Goal: Task Accomplishment & Management: Complete application form

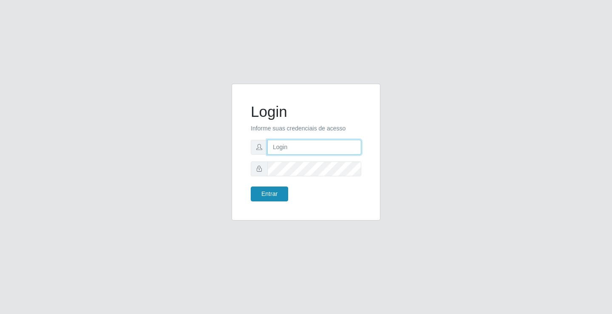
type input "[EMAIL_ADDRESS][DOMAIN_NAME]"
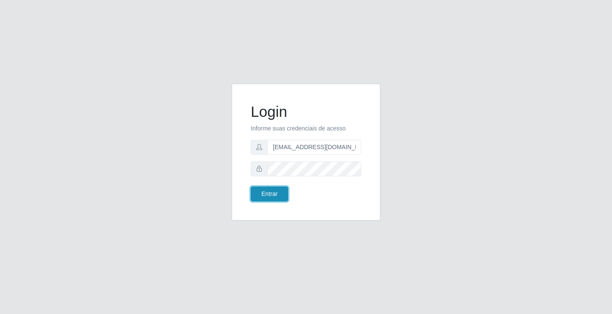
click at [275, 201] on button "Entrar" at bounding box center [269, 194] width 37 height 15
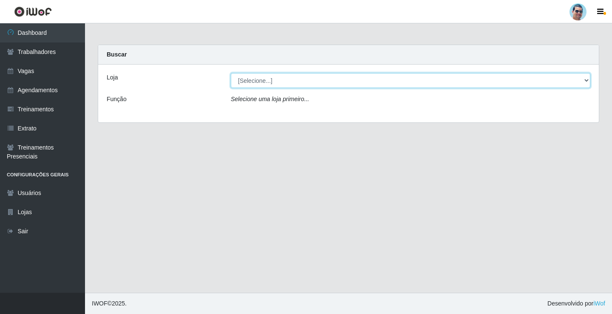
click at [273, 77] on select "[Selecione...] Mercadinho Extrabom" at bounding box center [411, 80] width 360 height 15
select select "175"
click at [231, 73] on select "[Selecione...] Mercadinho Extrabom" at bounding box center [411, 80] width 360 height 15
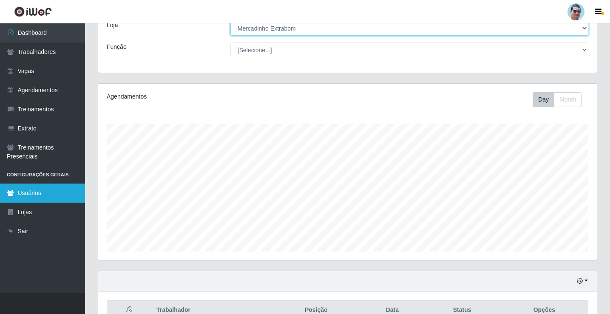
scroll to position [99, 0]
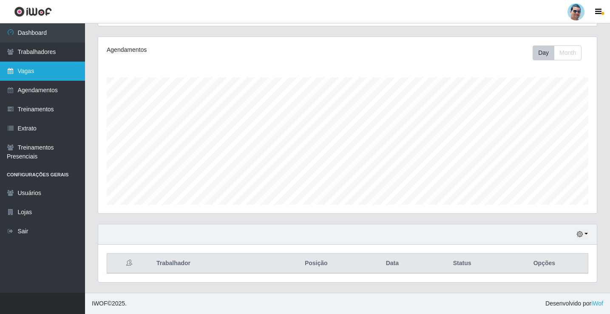
click at [22, 69] on link "Vagas" at bounding box center [42, 71] width 85 height 19
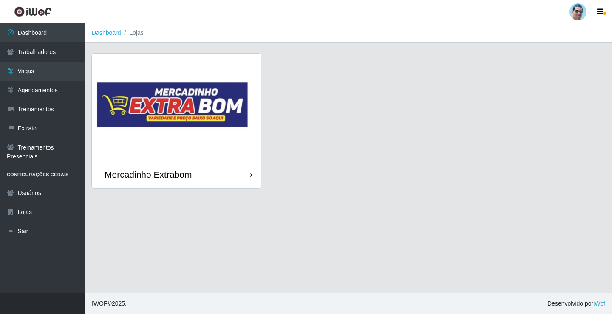
click at [242, 132] on img at bounding box center [176, 107] width 169 height 107
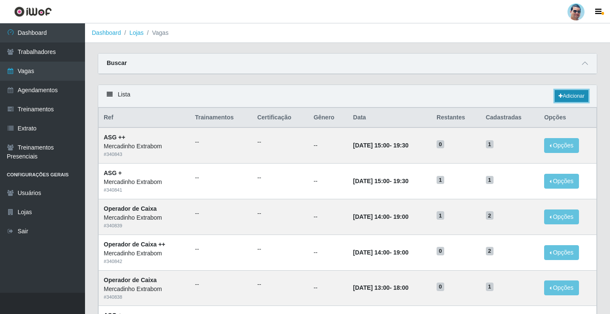
click at [576, 101] on link "Adicionar" at bounding box center [572, 96] width 34 height 12
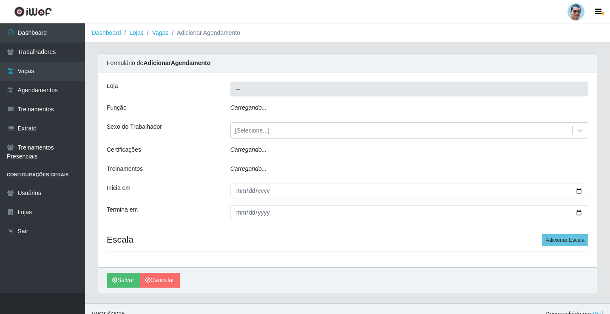
type input "Mercadinho Extrabom"
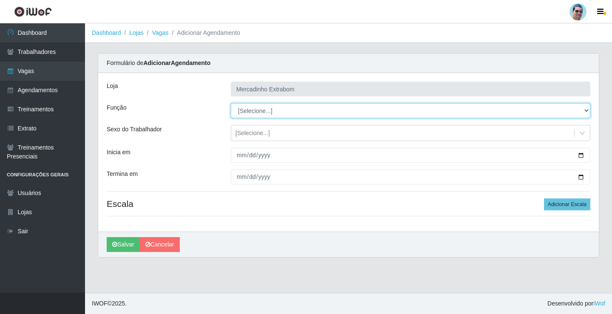
click at [284, 117] on select "[Selecione...] ASG ASG + ASG ++ Balconista Balconista + Balconista ++ Carregado…" at bounding box center [411, 110] width 360 height 15
select select "22"
click at [231, 103] on select "[Selecione...] ASG ASG + ASG ++ Balconista Balconista + Balconista ++ Carregado…" at bounding box center [411, 110] width 360 height 15
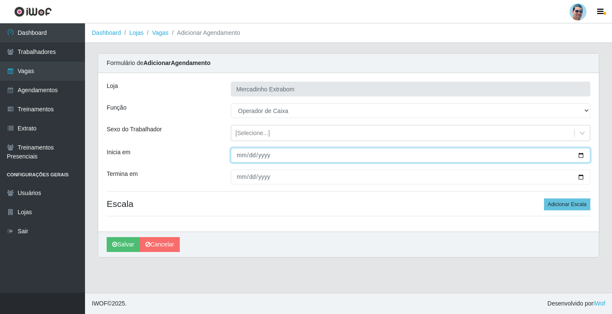
click at [243, 160] on input "Inicia em" at bounding box center [411, 155] width 360 height 15
type input "[DATE]"
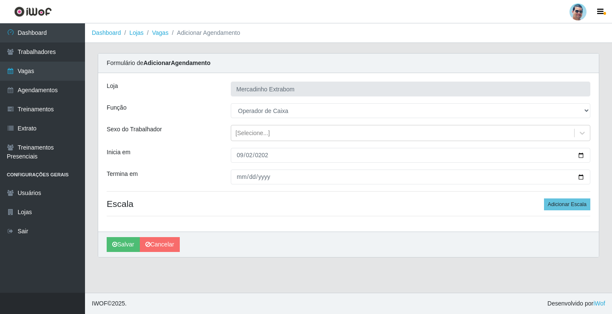
click at [375, 207] on h4 "Escala Adicionar Escala" at bounding box center [349, 204] width 484 height 11
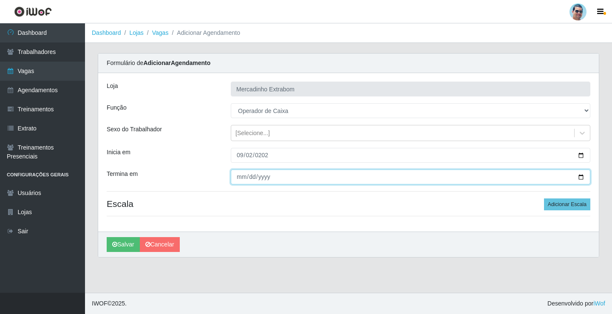
click at [241, 175] on input "Termina em" at bounding box center [411, 177] width 360 height 15
type input "[DATE]"
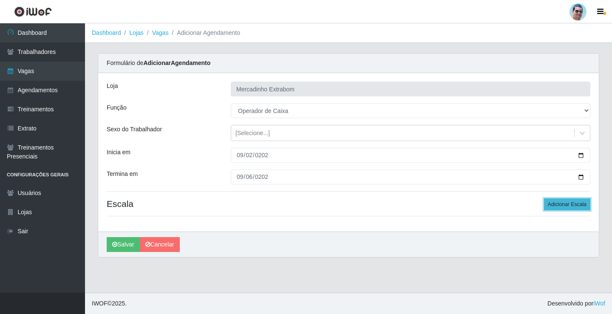
click at [572, 210] on button "Adicionar Escala" at bounding box center [567, 205] width 46 height 12
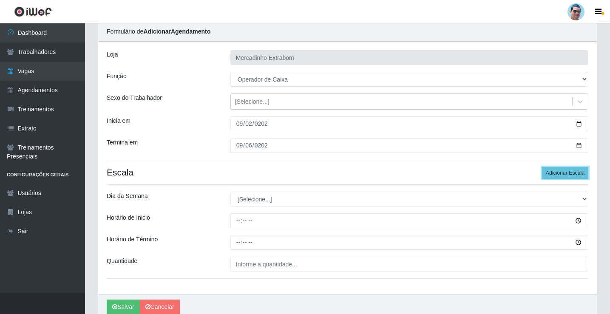
scroll to position [69, 0]
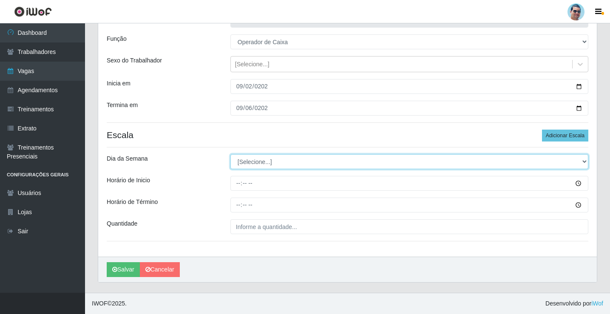
click at [250, 164] on select "[Selecione...] Segunda Terça Quarta Quinta Sexta Sábado Domingo" at bounding box center [409, 161] width 358 height 15
select select "2"
click at [230, 154] on select "[Selecione...] Segunda Terça Quarta Quinta Sexta Sábado Domingo" at bounding box center [409, 161] width 358 height 15
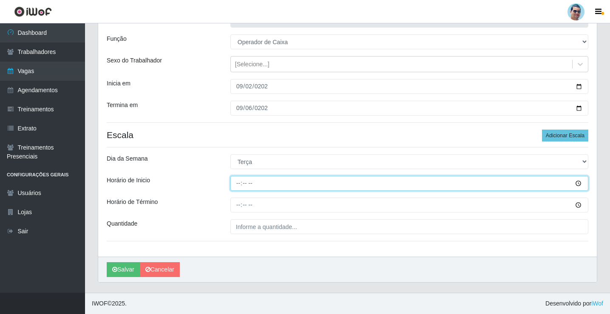
click at [238, 185] on input "Horário de Inicio" at bounding box center [409, 183] width 358 height 15
type input "08:00"
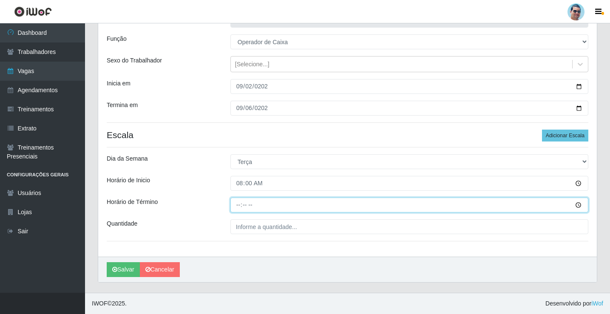
click at [234, 201] on input "Horário de Término" at bounding box center [409, 205] width 358 height 15
type input "13:00"
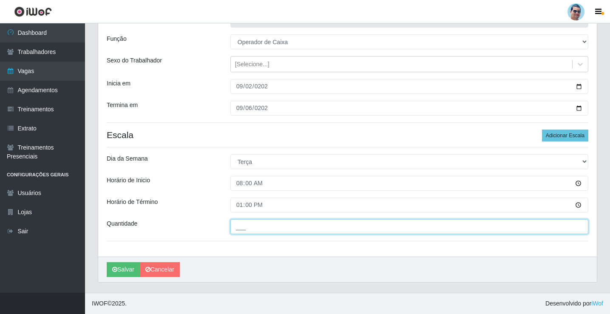
click at [270, 229] on input "___" at bounding box center [409, 226] width 358 height 15
type input "02_"
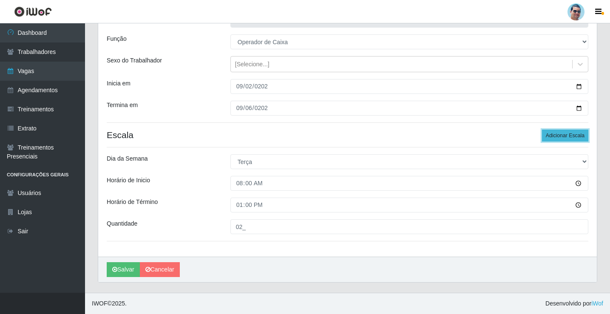
click at [571, 135] on button "Adicionar Escala" at bounding box center [565, 136] width 46 height 12
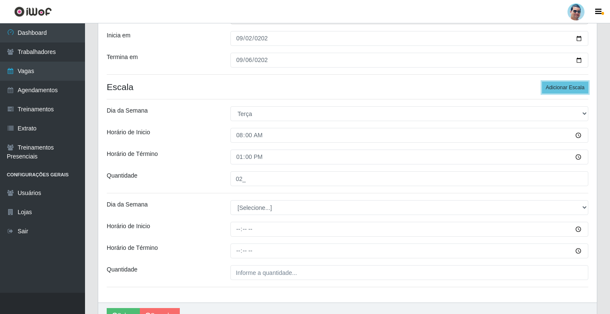
scroll to position [163, 0]
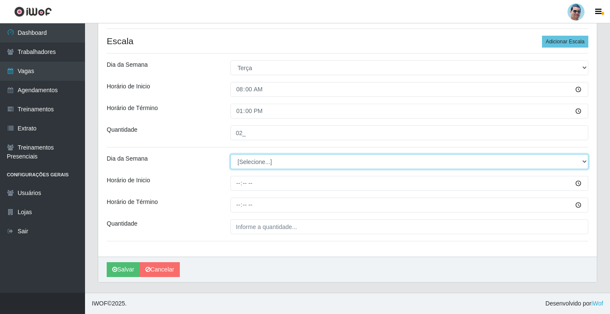
click at [243, 165] on select "[Selecione...] Segunda Terça Quarta Quinta Sexta Sábado Domingo" at bounding box center [409, 161] width 358 height 15
select select "2"
click at [230, 154] on select "[Selecione...] Segunda Terça Quarta Quinta Sexta Sábado Domingo" at bounding box center [409, 161] width 358 height 15
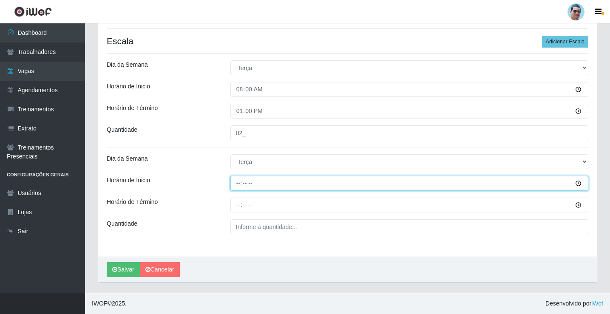
click at [239, 188] on input "Horário de Inicio" at bounding box center [409, 183] width 358 height 15
type input "14:00"
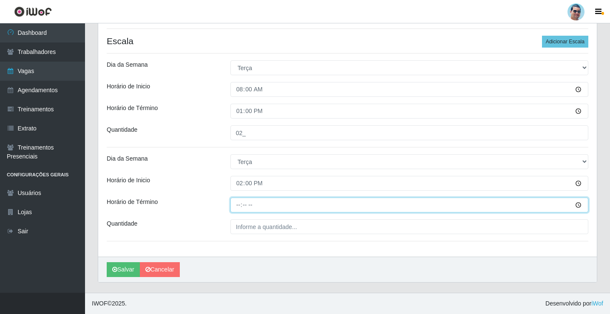
click at [237, 204] on input "Horário de Término" at bounding box center [409, 205] width 358 height 15
type input "19:00"
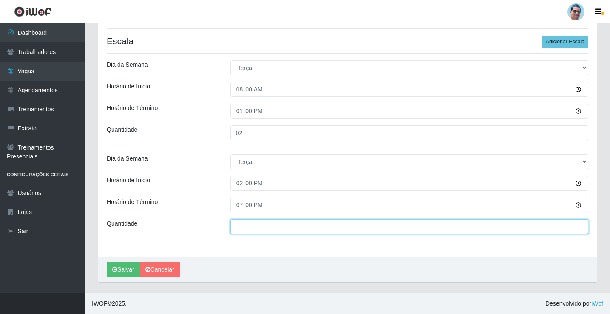
click at [282, 223] on input "___" at bounding box center [409, 226] width 358 height 15
type input "02_"
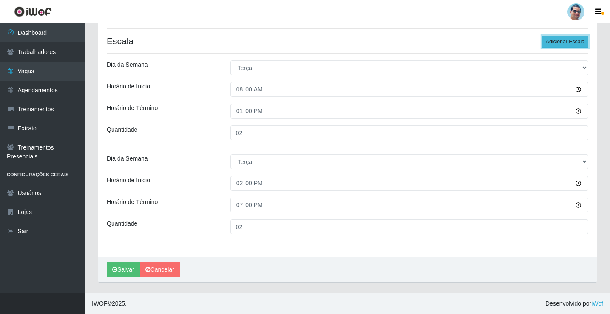
click at [578, 40] on button "Adicionar Escala" at bounding box center [565, 42] width 46 height 12
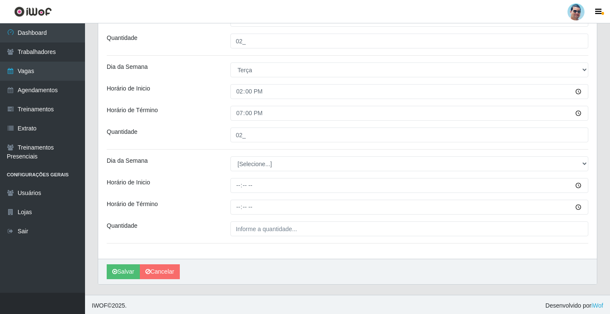
scroll to position [257, 0]
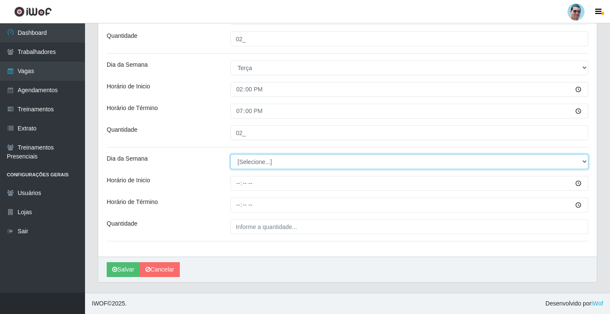
click at [254, 162] on select "[Selecione...] Segunda Terça Quarta Quinta Sexta Sábado Domingo" at bounding box center [409, 161] width 358 height 15
select select "3"
click at [230, 154] on select "[Selecione...] Segunda Terça Quarta Quinta Sexta Sábado Domingo" at bounding box center [409, 161] width 358 height 15
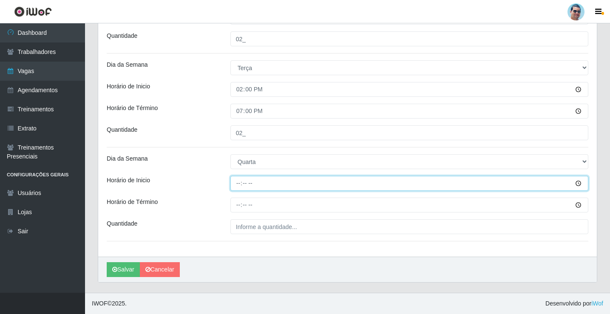
click at [236, 181] on input "Horário de Inicio" at bounding box center [409, 183] width 358 height 15
type input "07:00"
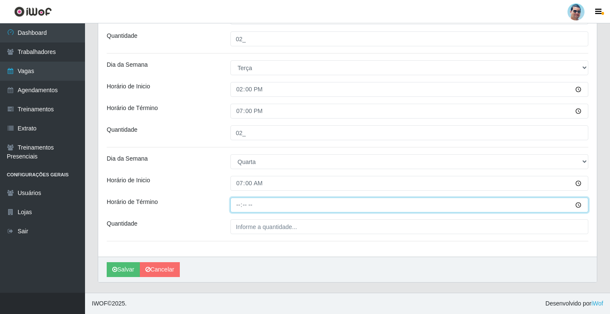
click at [238, 206] on input "Horário de Término" at bounding box center [409, 205] width 358 height 15
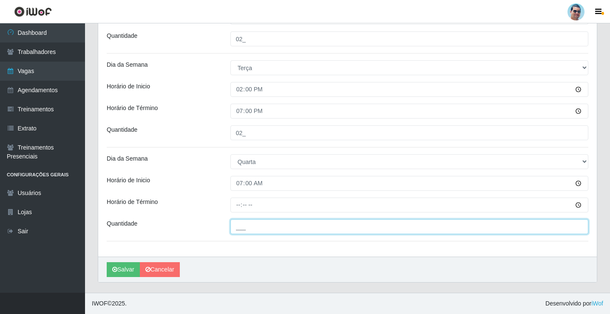
click at [292, 231] on input "___" at bounding box center [409, 226] width 358 height 15
type input "01_"
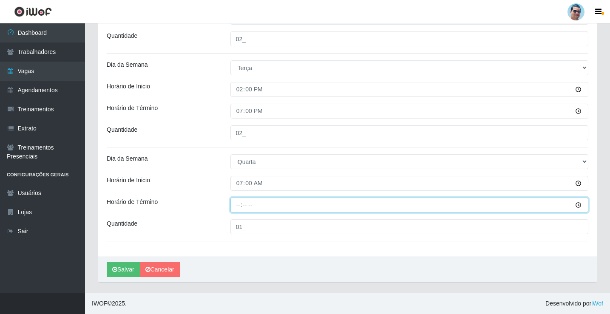
click at [240, 203] on input "Horário de Término" at bounding box center [409, 205] width 358 height 15
type input "13:00"
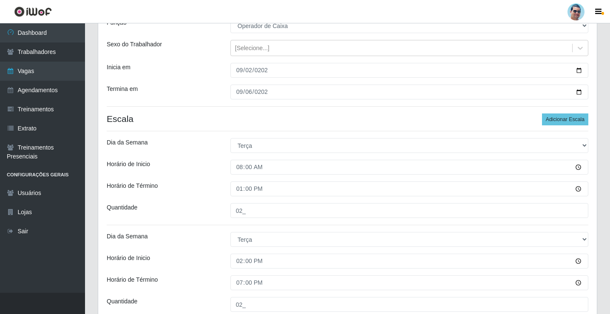
scroll to position [44, 0]
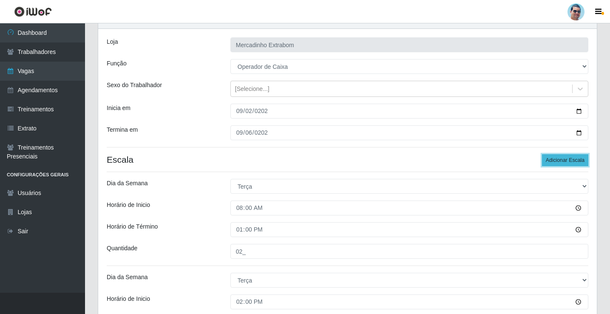
click at [573, 160] on button "Adicionar Escala" at bounding box center [565, 160] width 46 height 12
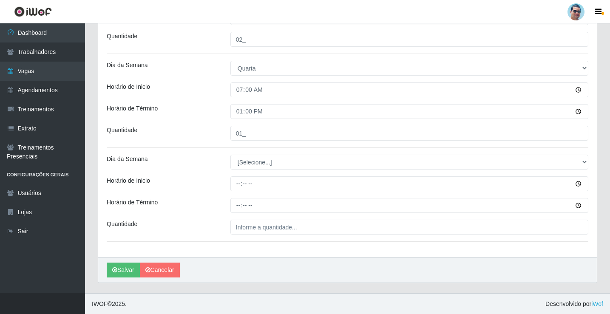
scroll to position [351, 0]
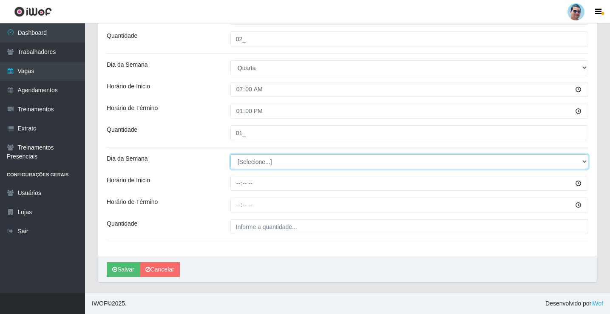
click at [247, 166] on select "[Selecione...] Segunda Terça Quarta Quinta Sexta Sábado Domingo" at bounding box center [409, 161] width 358 height 15
select select "3"
click at [230, 154] on select "[Selecione...] Segunda Terça Quarta Quinta Sexta Sábado Domingo" at bounding box center [409, 161] width 358 height 15
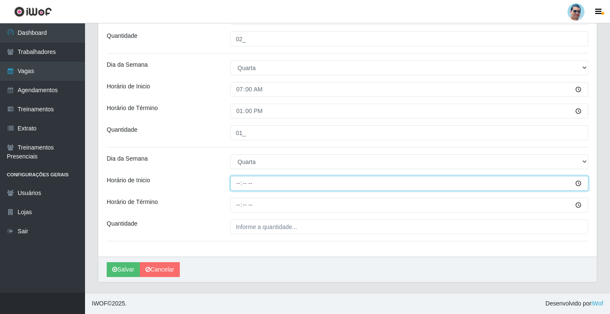
click at [237, 186] on input "Horário de Inicio" at bounding box center [409, 183] width 358 height 15
type input "13:00"
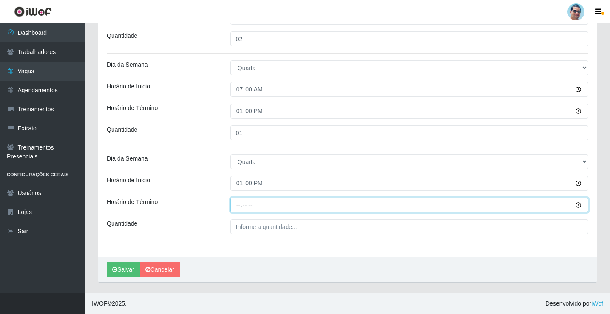
click at [236, 207] on input "Horário de Término" at bounding box center [409, 205] width 358 height 15
type input "18:00"
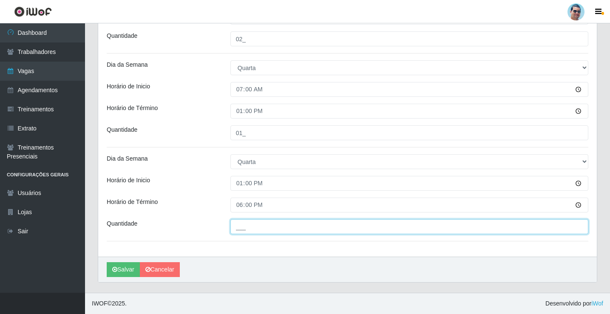
click at [255, 221] on input "___" at bounding box center [409, 226] width 358 height 15
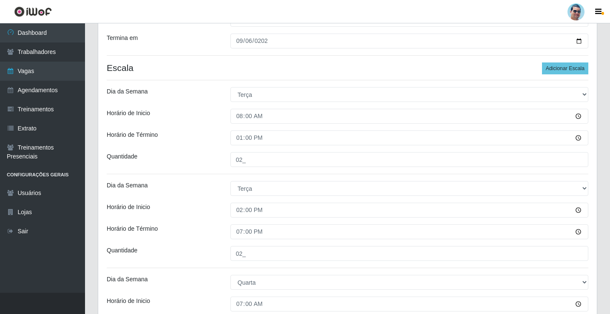
scroll to position [96, 0]
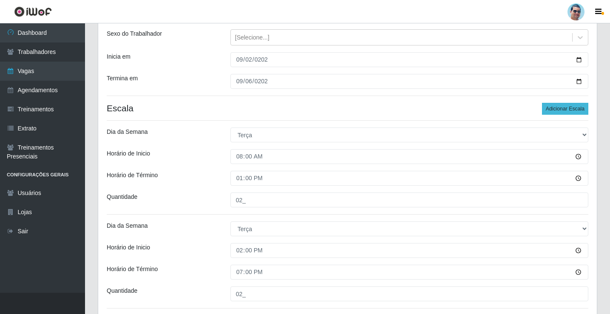
type input "01_"
click at [569, 103] on button "Adicionar Escala" at bounding box center [565, 109] width 46 height 12
click at [569, 104] on button "Adicionar Escala" at bounding box center [565, 109] width 46 height 12
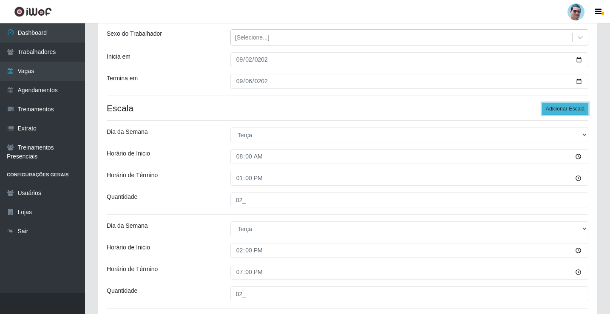
click at [569, 104] on button "Adicionar Escala" at bounding box center [565, 109] width 46 height 12
click at [566, 107] on button "Adicionar Escala" at bounding box center [565, 109] width 46 height 12
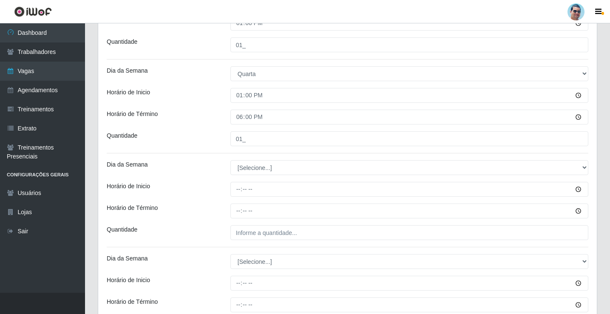
scroll to position [436, 0]
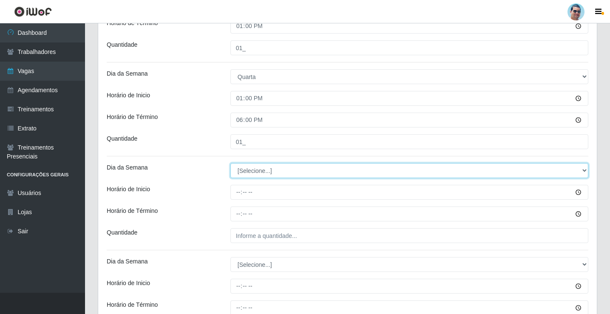
click at [238, 171] on select "[Selecione...] Segunda Terça Quarta Quinta Sexta Sábado Domingo" at bounding box center [409, 170] width 358 height 15
select select "3"
click at [230, 163] on select "[Selecione...] Segunda Terça Quarta Quinta Sexta Sábado Domingo" at bounding box center [409, 170] width 358 height 15
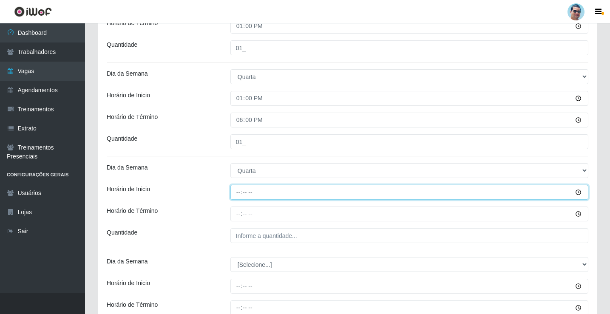
click at [238, 191] on input "Horário de Inicio" at bounding box center [409, 192] width 358 height 15
type input "14:00"
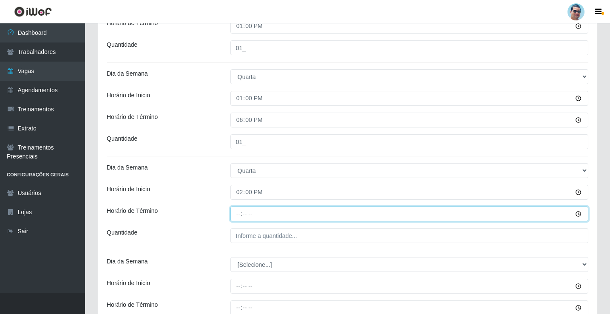
click at [237, 214] on input "Horário de Término" at bounding box center [409, 214] width 358 height 15
type input "19:00"
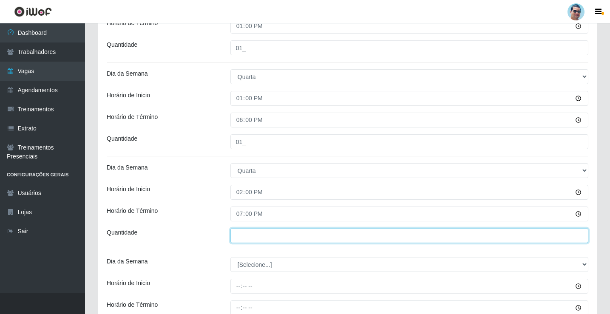
click at [250, 236] on input "___" at bounding box center [409, 235] width 358 height 15
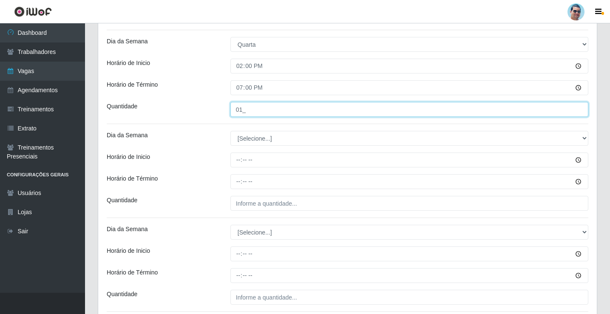
scroll to position [563, 0]
type input "01_"
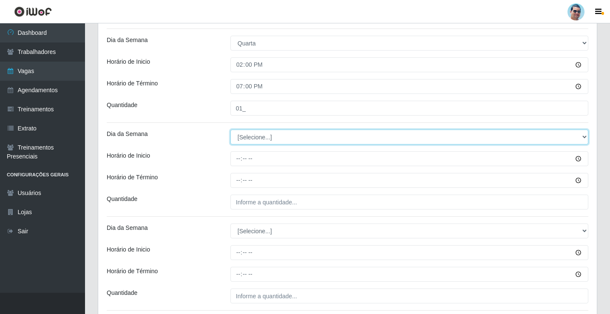
click at [244, 138] on select "[Selecione...] Segunda Terça Quarta Quinta Sexta Sábado Domingo" at bounding box center [409, 137] width 358 height 15
select select "4"
click at [230, 130] on select "[Selecione...] Segunda Terça Quarta Quinta Sexta Sábado Domingo" at bounding box center [409, 137] width 358 height 15
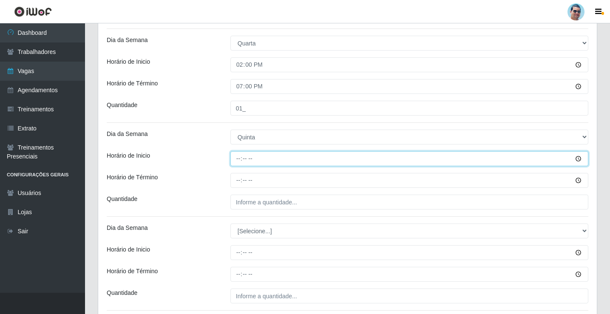
click at [236, 162] on input "Horário de Inicio" at bounding box center [409, 158] width 358 height 15
type input "08:00"
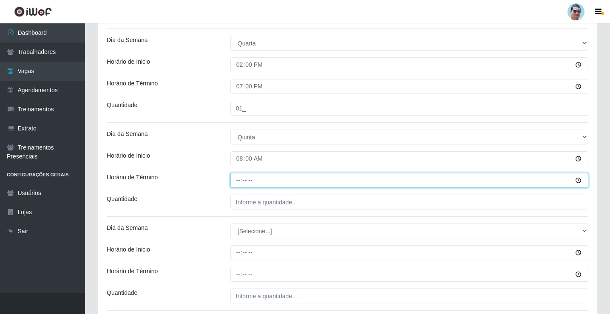
click at [231, 177] on input "Horário de Término" at bounding box center [409, 180] width 358 height 15
type input "13:00"
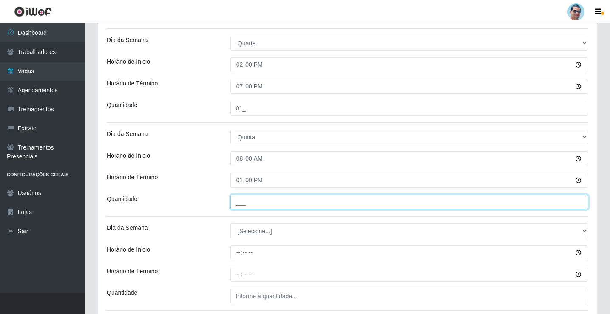
click at [261, 199] on input "___" at bounding box center [409, 202] width 358 height 15
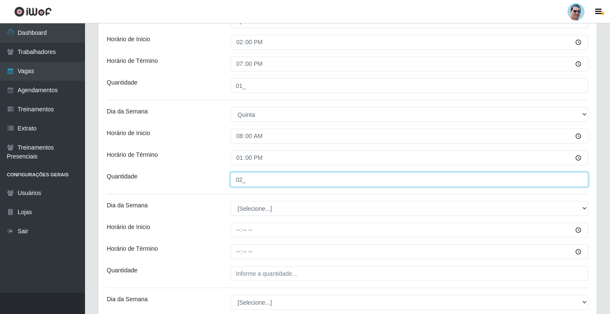
scroll to position [606, 0]
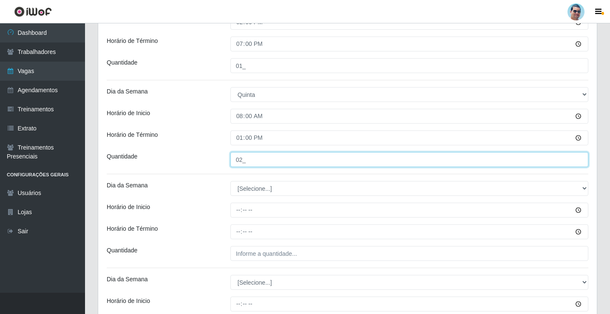
type input "02_"
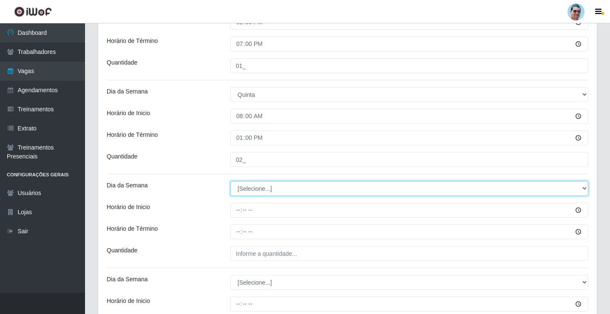
click at [247, 193] on select "[Selecione...] Segunda Terça Quarta Quinta Sexta Sábado Domingo" at bounding box center [409, 188] width 358 height 15
select select "4"
click at [230, 181] on select "[Selecione...] Segunda Terça Quarta Quinta Sexta Sábado Domingo" at bounding box center [409, 188] width 358 height 15
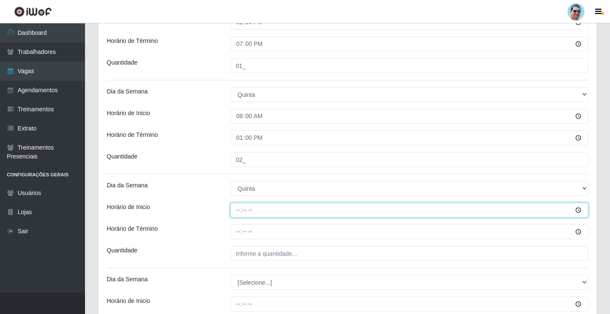
click at [238, 211] on input "Horário de Inicio" at bounding box center [409, 210] width 358 height 15
type input "14:00"
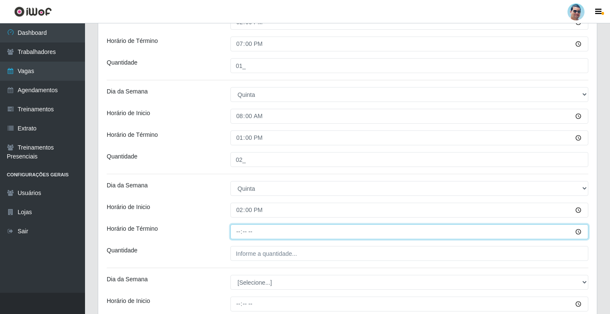
click at [238, 230] on input "Horário de Término" at bounding box center [409, 231] width 358 height 15
type input "19:00"
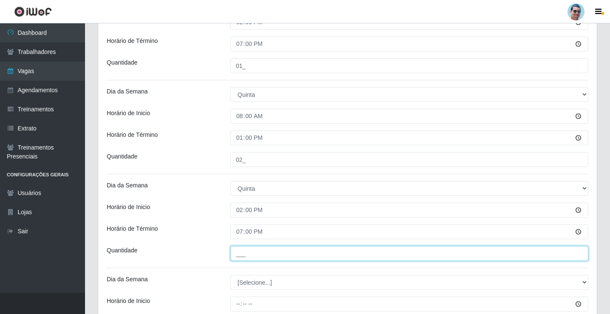
click at [264, 253] on input "___" at bounding box center [409, 253] width 358 height 15
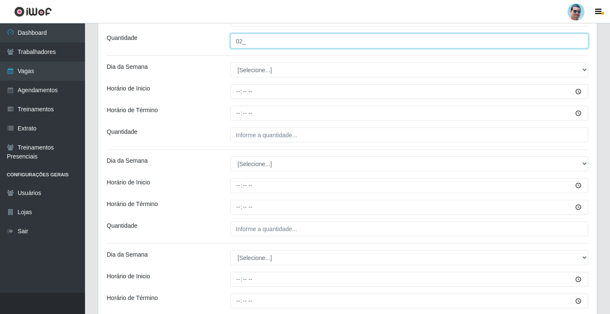
type input "02_"
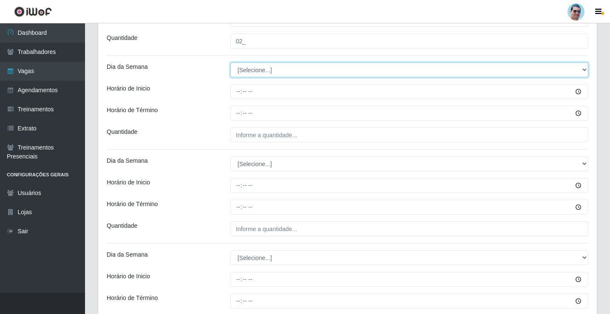
click at [244, 73] on select "[Selecione...] Segunda Terça Quarta Quinta Sexta Sábado Domingo" at bounding box center [409, 69] width 358 height 15
select select "5"
click at [230, 62] on select "[Selecione...] Segunda Terça Quarta Quinta Sexta Sábado Domingo" at bounding box center [409, 69] width 358 height 15
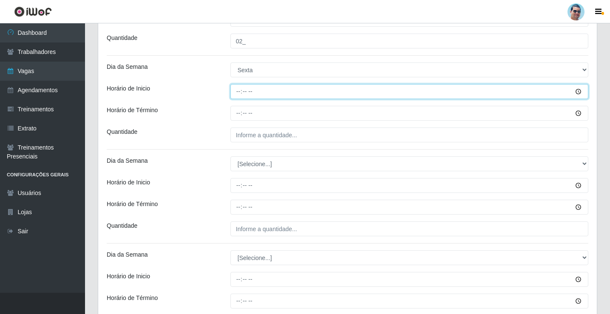
click at [237, 93] on input "Horário de Inicio" at bounding box center [409, 91] width 358 height 15
type input "08:00"
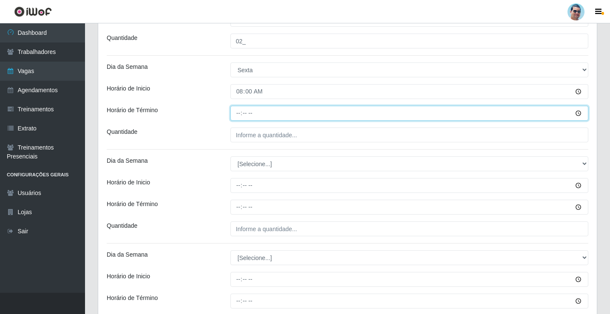
click at [241, 111] on input "Horário de Término" at bounding box center [409, 113] width 358 height 15
type input "13:00"
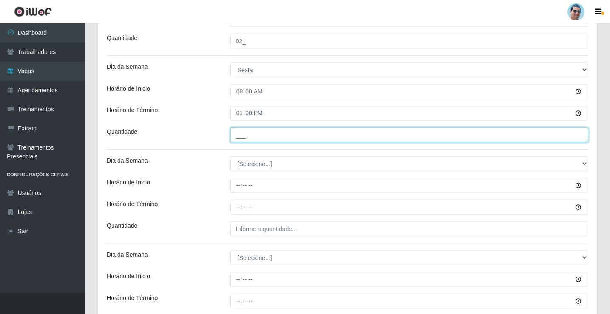
click at [251, 137] on input "___" at bounding box center [409, 135] width 358 height 15
type input "02_"
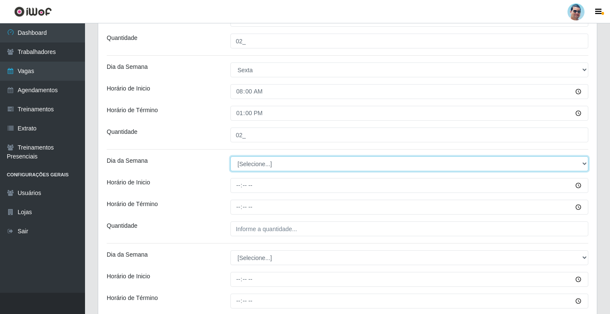
click at [251, 161] on select "[Selecione...] Segunda Terça Quarta Quinta Sexta Sábado Domingo" at bounding box center [409, 163] width 358 height 15
select select "5"
click at [230, 156] on select "[Selecione...] Segunda Terça Quarta Quinta Sexta Sábado Domingo" at bounding box center [409, 163] width 358 height 15
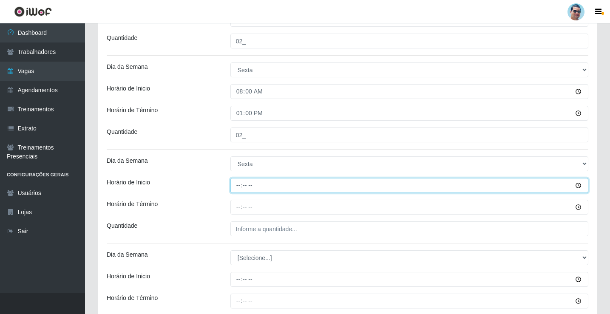
click at [236, 190] on input "Horário de Inicio" at bounding box center [409, 185] width 358 height 15
type input "14:00"
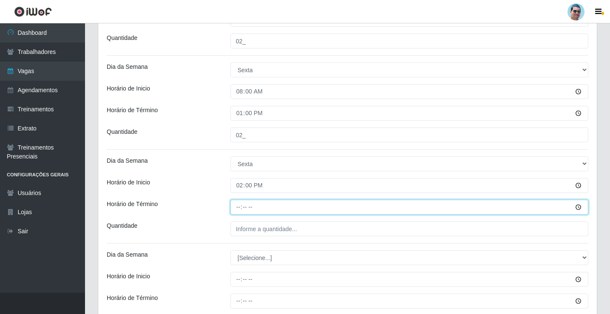
click at [240, 207] on input "Horário de Término" at bounding box center [409, 207] width 358 height 15
type input "19:00"
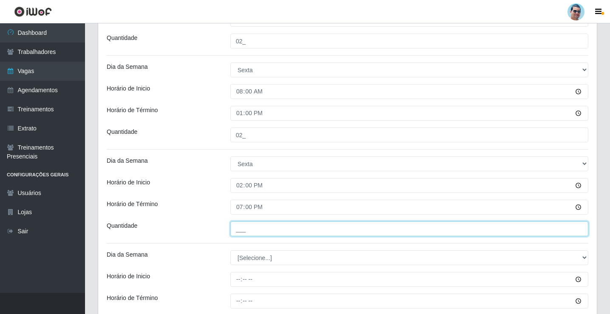
click at [238, 230] on input "___" at bounding box center [409, 228] width 358 height 15
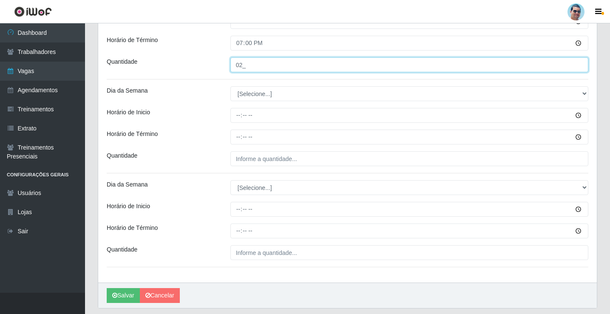
scroll to position [988, 0]
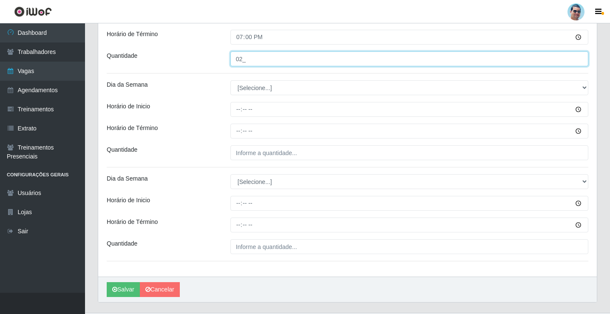
type input "02_"
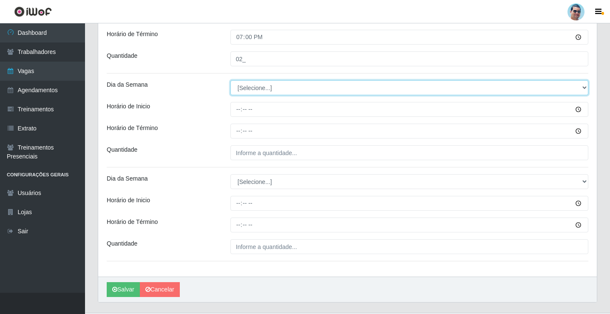
click at [257, 83] on select "[Selecione...] Segunda Terça Quarta Quinta Sexta Sábado Domingo" at bounding box center [409, 87] width 358 height 15
select select "6"
click at [230, 80] on select "[Selecione...] Segunda Terça Quarta Quinta Sexta Sábado Domingo" at bounding box center [409, 87] width 358 height 15
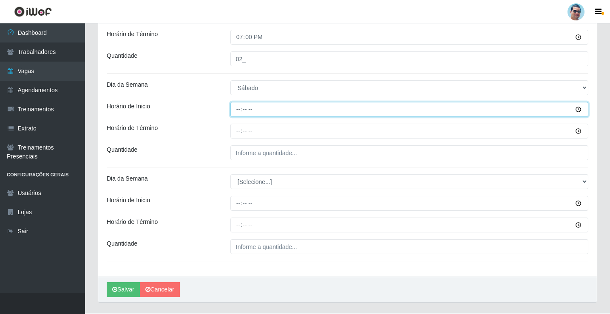
click at [237, 112] on input "Horário de Inicio" at bounding box center [409, 109] width 358 height 15
type input "07:00"
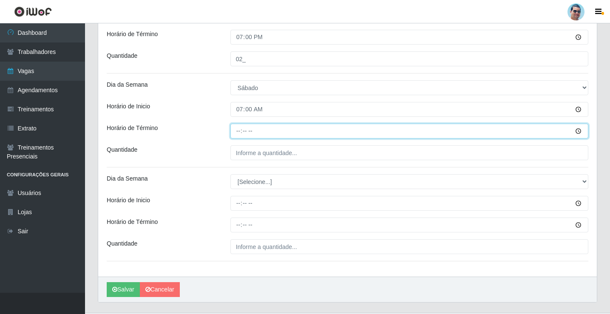
click at [241, 127] on input "Horário de Término" at bounding box center [409, 131] width 358 height 15
type input "13:00"
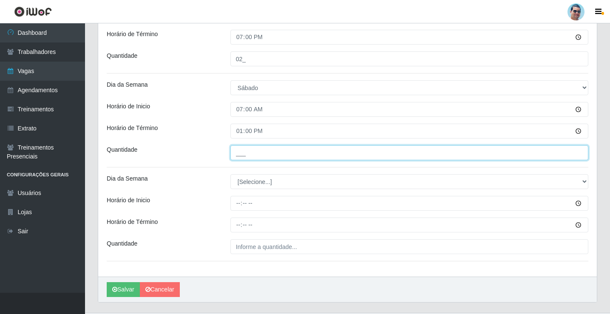
click at [242, 158] on input "___" at bounding box center [409, 152] width 358 height 15
type input "02_"
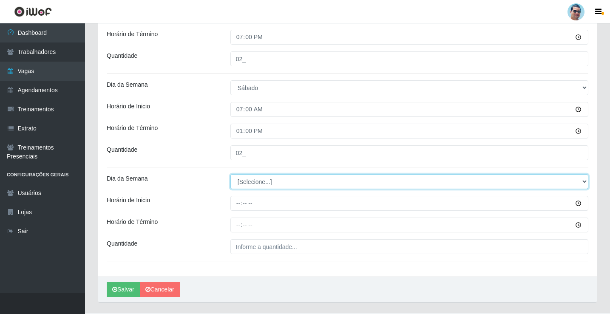
click at [270, 184] on select "[Selecione...] Segunda Terça Quarta Quinta Sexta Sábado Domingo" at bounding box center [409, 181] width 358 height 15
select select "6"
click at [230, 174] on select "[Selecione...] Segunda Terça Quarta Quinta Sexta Sábado Domingo" at bounding box center [409, 181] width 358 height 15
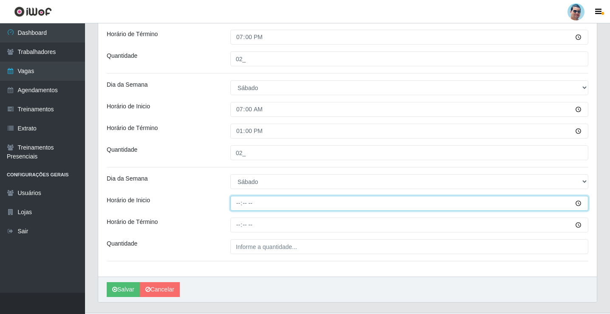
click at [241, 205] on input "Horário de Inicio" at bounding box center [409, 203] width 358 height 15
type input "13:00"
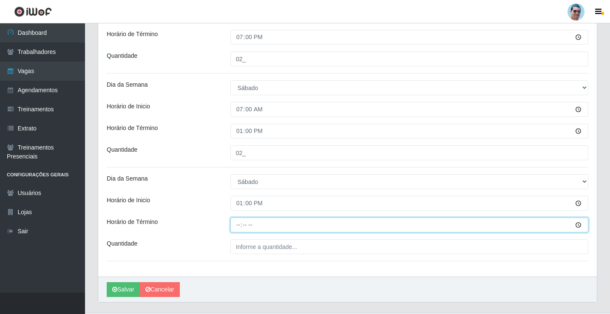
click at [233, 223] on input "Horário de Término" at bounding box center [409, 225] width 358 height 15
click at [241, 225] on input "14:00" at bounding box center [409, 225] width 358 height 15
type input "18:00"
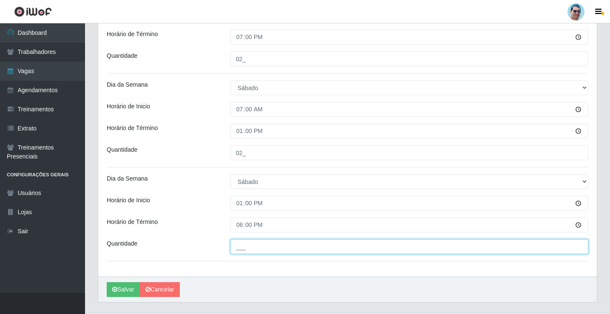
click at [243, 245] on input "___" at bounding box center [409, 246] width 358 height 15
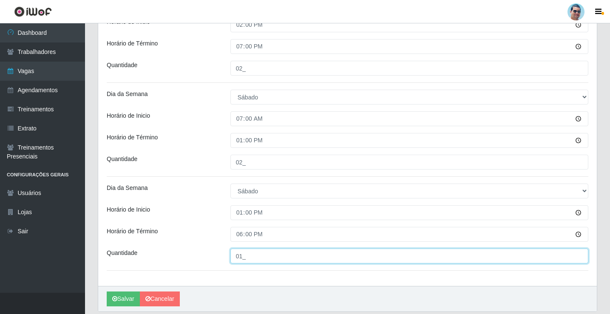
scroll to position [1008, 0]
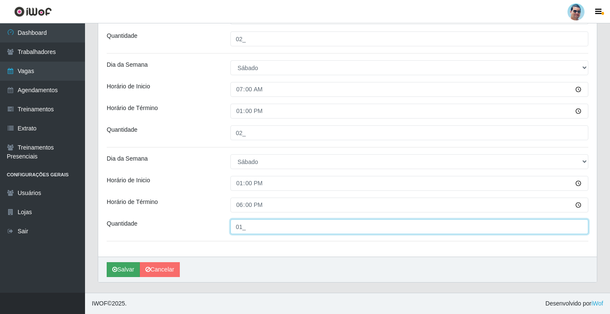
type input "01_"
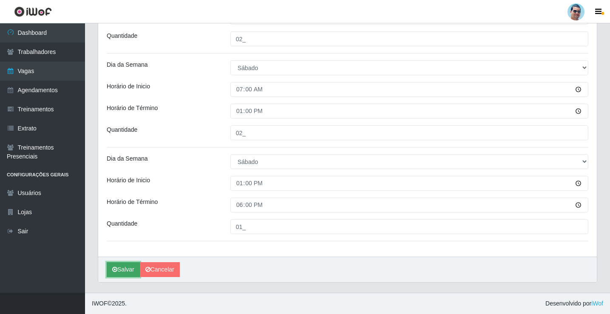
click at [114, 267] on icon "submit" at bounding box center [114, 270] width 5 height 6
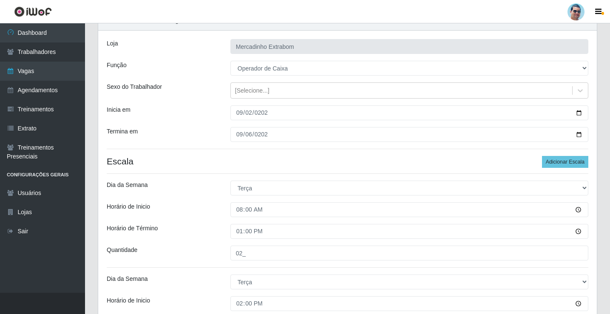
scroll to position [383, 0]
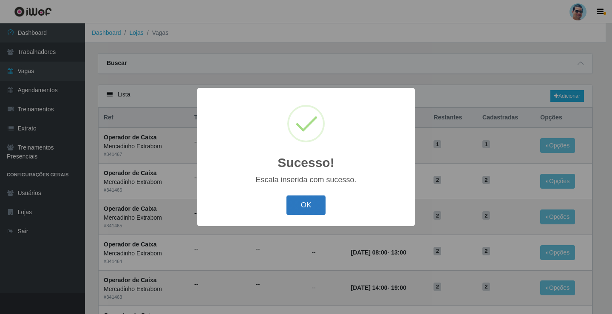
click at [299, 201] on button "OK" at bounding box center [307, 206] width 40 height 20
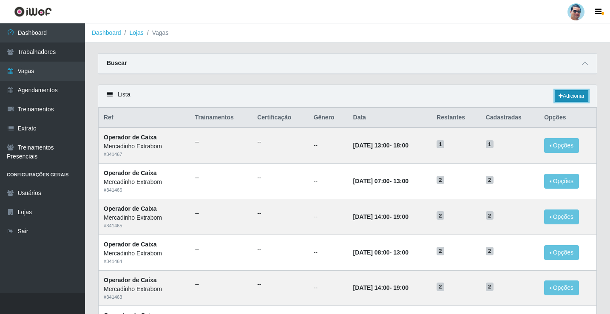
click at [570, 94] on link "Adicionar" at bounding box center [572, 96] width 34 height 12
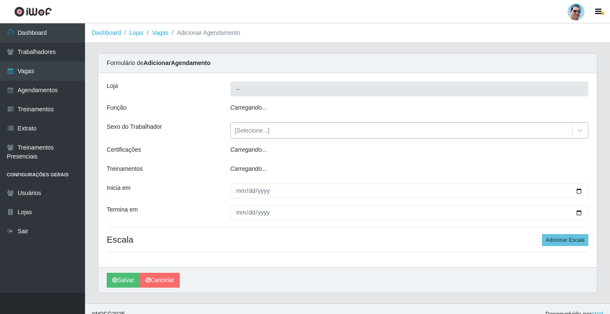
type input "Mercadinho Extrabom"
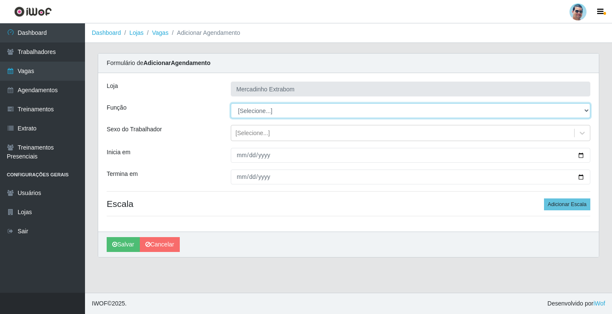
click at [256, 109] on select "[Selecione...] ASG ASG + ASG ++ Balconista Balconista + Balconista ++ Carregado…" at bounding box center [411, 110] width 360 height 15
select select "79"
click at [231, 103] on select "[Selecione...] ASG ASG + ASG ++ Balconista Balconista + Balconista ++ Carregado…" at bounding box center [411, 110] width 360 height 15
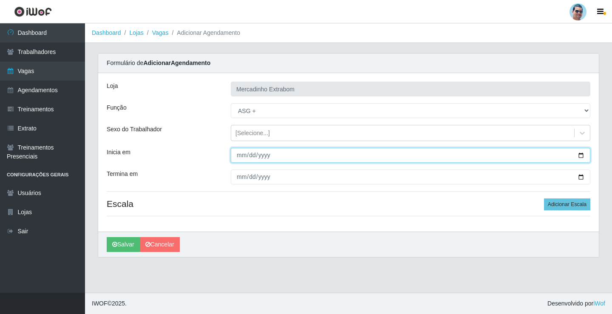
click at [241, 152] on input "Inicia em" at bounding box center [411, 155] width 360 height 15
type input "[DATE]"
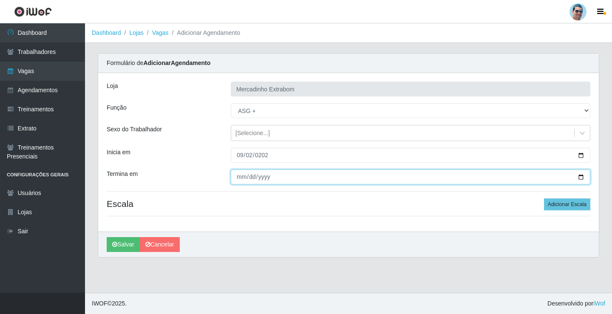
click at [242, 176] on input "Termina em" at bounding box center [411, 177] width 360 height 15
type input "[DATE]"
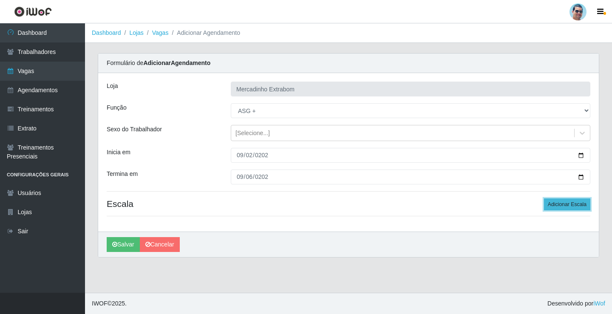
click at [563, 201] on button "Adicionar Escala" at bounding box center [567, 205] width 46 height 12
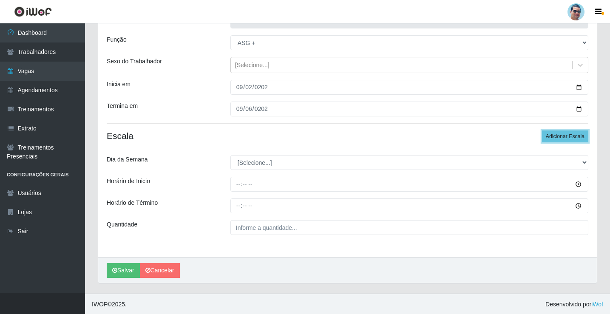
scroll to position [69, 0]
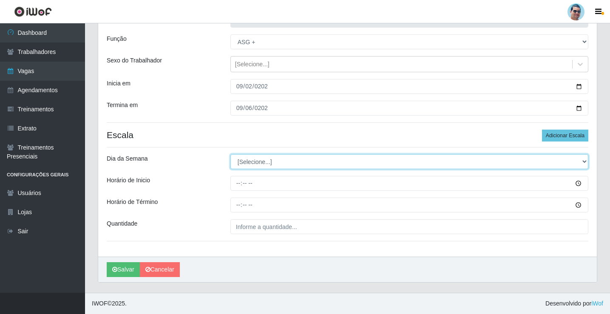
click at [246, 165] on select "[Selecione...] Segunda Terça Quarta Quinta Sexta Sábado Domingo" at bounding box center [409, 161] width 358 height 15
select select "2"
click at [230, 154] on select "[Selecione...] Segunda Terça Quarta Quinta Sexta Sábado Domingo" at bounding box center [409, 161] width 358 height 15
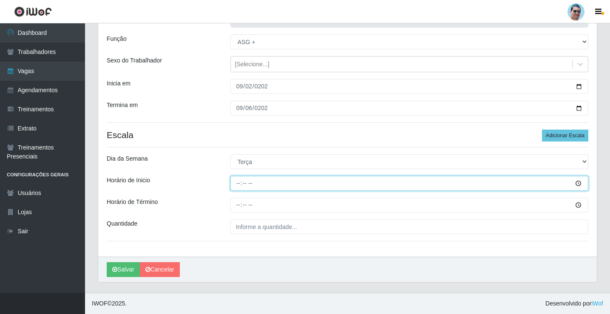
click at [238, 179] on input "Horário de Inicio" at bounding box center [409, 183] width 358 height 15
type input "15:00"
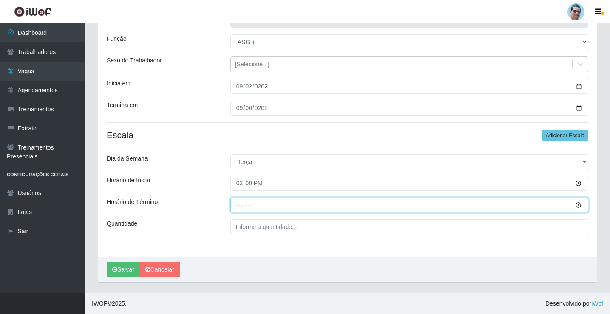
click at [237, 204] on input "Horário de Término" at bounding box center [409, 205] width 358 height 15
type input "19:30"
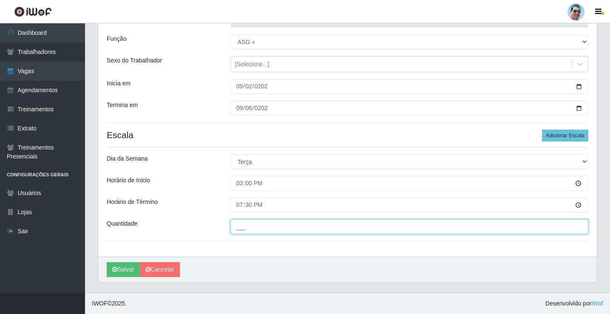
click at [306, 226] on input "___" at bounding box center [409, 226] width 358 height 15
type input "01_"
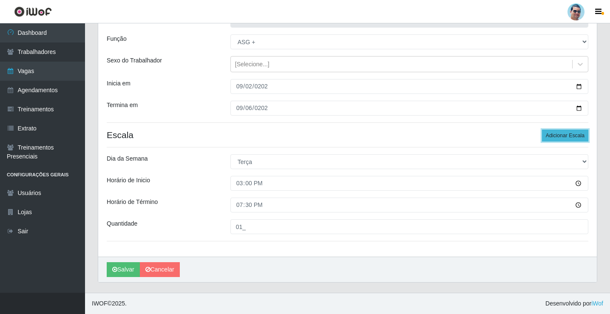
click at [563, 141] on button "Adicionar Escala" at bounding box center [565, 136] width 46 height 12
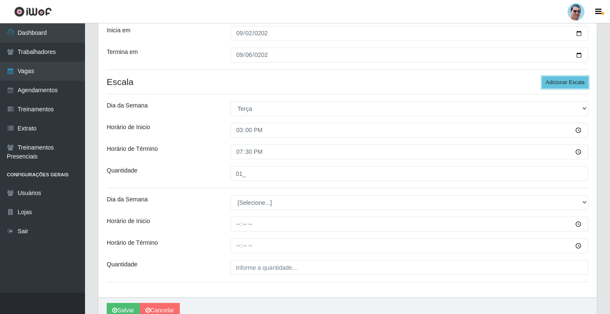
scroll to position [163, 0]
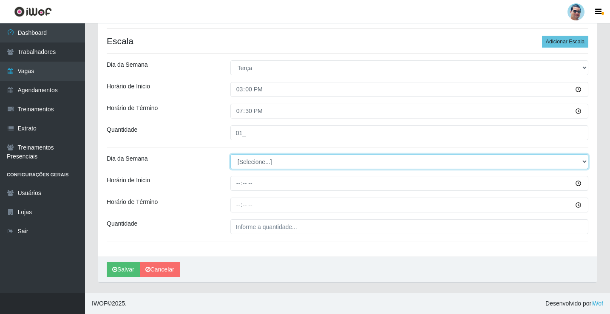
click at [261, 161] on select "[Selecione...] Segunda Terça Quarta Quinta Sexta Sábado Domingo" at bounding box center [409, 161] width 358 height 15
click at [260, 167] on select "[Selecione...] Segunda Terça Quarta Quinta Sexta Sábado Domingo" at bounding box center [409, 161] width 358 height 15
select select "2"
click at [230, 154] on select "[Selecione...] Segunda Terça Quarta Quinta Sexta Sábado Domingo" at bounding box center [409, 161] width 358 height 15
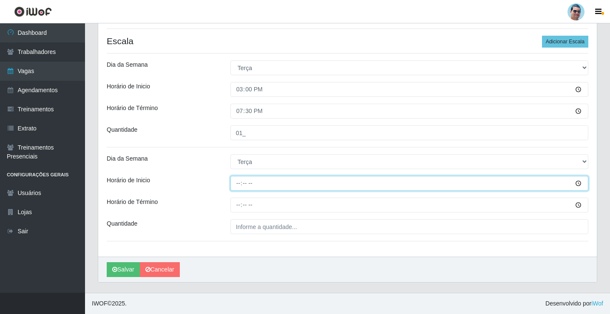
click at [241, 182] on input "Horário de Inicio" at bounding box center [409, 183] width 358 height 15
type input "15:00"
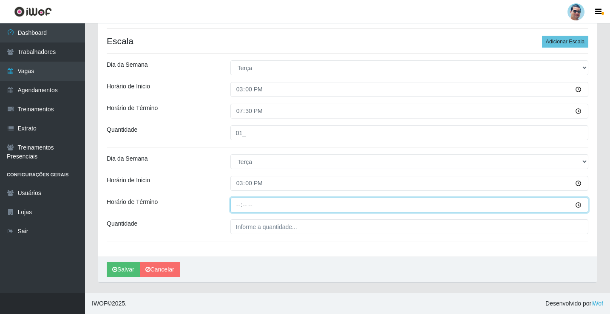
click at [237, 201] on input "Horário de Término" at bounding box center [409, 205] width 358 height 15
type input "19:30"
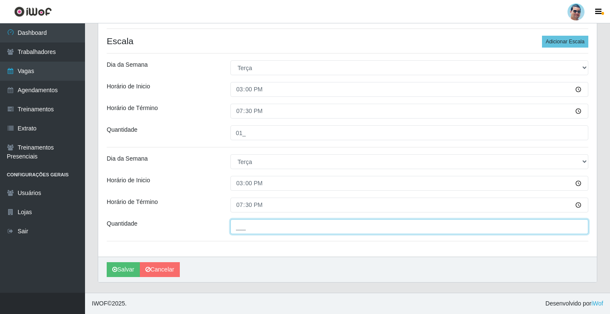
click at [281, 224] on input "___" at bounding box center [409, 226] width 358 height 15
type input "01_"
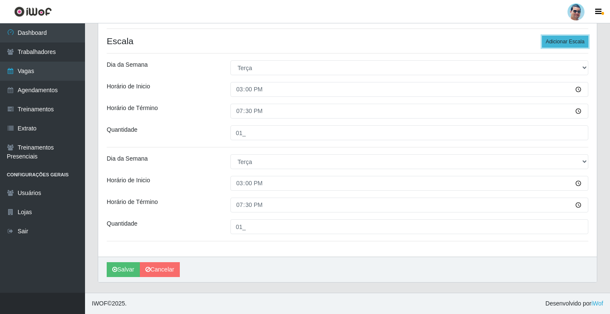
click at [565, 41] on button "Adicionar Escala" at bounding box center [565, 42] width 46 height 12
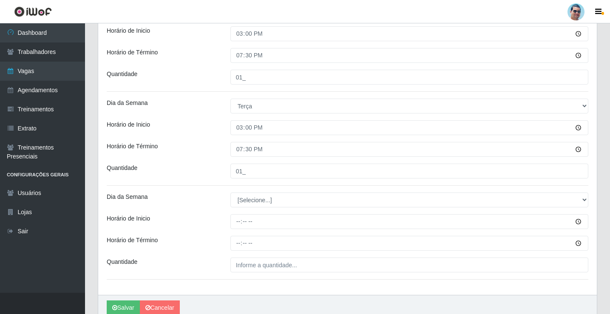
scroll to position [257, 0]
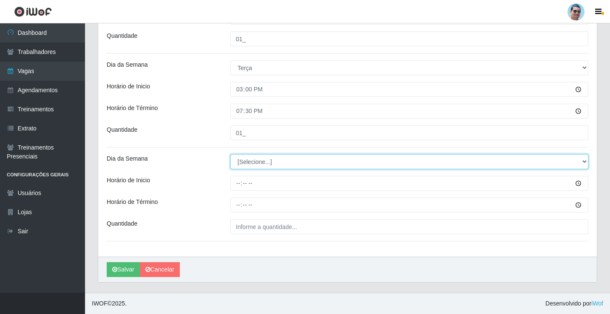
click at [255, 157] on select "[Selecione...] Segunda Terça Quarta Quinta Sexta Sábado Domingo" at bounding box center [409, 161] width 358 height 15
click at [285, 162] on select "[Selecione...] Segunda Terça Quarta Quinta Sexta Sábado Domingo" at bounding box center [409, 161] width 358 height 15
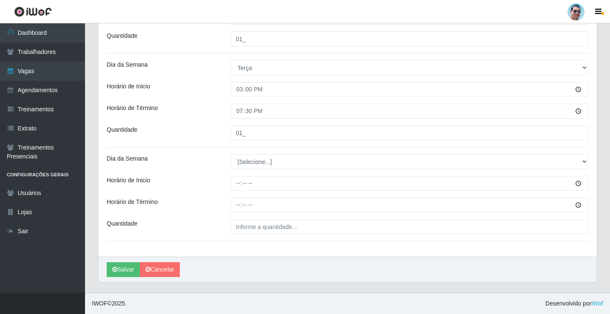
click at [195, 139] on div "Quantidade" at bounding box center [162, 132] width 124 height 15
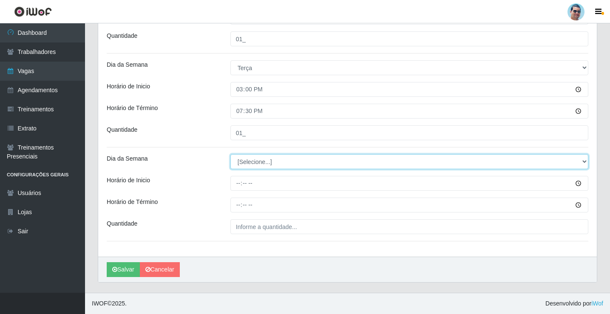
click at [239, 166] on select "[Selecione...] Segunda Terça Quarta Quinta Sexta Sábado Domingo" at bounding box center [409, 161] width 358 height 15
click at [230, 154] on select "[Selecione...] Segunda Terça Quarta Quinta Sexta Sábado Domingo" at bounding box center [409, 161] width 358 height 15
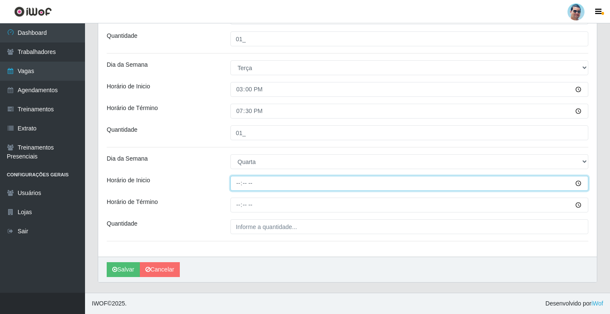
click at [239, 181] on input "Horário de Inicio" at bounding box center [409, 183] width 358 height 15
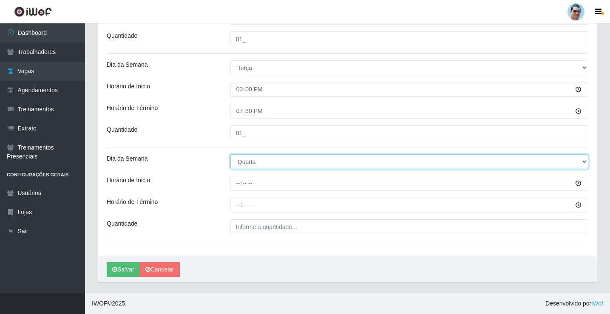
click at [253, 162] on select "[Selecione...] Segunda Terça Quarta Quinta Sexta Sábado Domingo" at bounding box center [409, 161] width 358 height 15
select select "4"
click at [230, 154] on select "[Selecione...] Segunda Terça Quarta Quinta Sexta Sábado Domingo" at bounding box center [409, 161] width 358 height 15
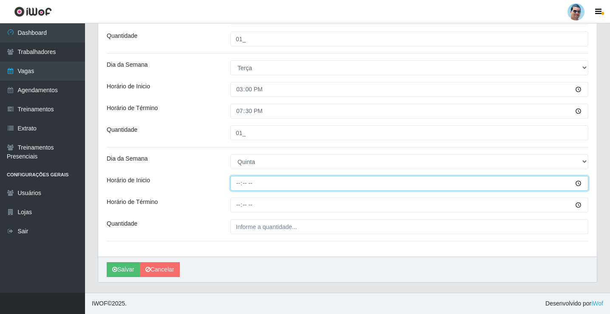
click at [237, 184] on input "Horário de Inicio" at bounding box center [409, 183] width 358 height 15
type input "15:00"
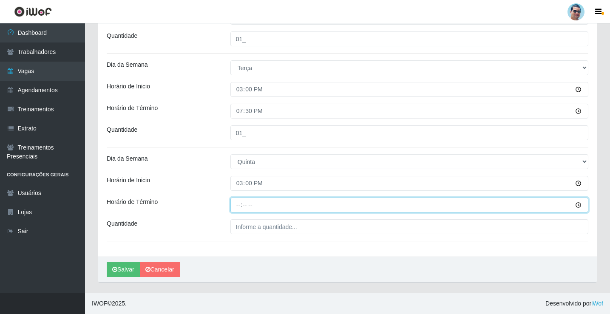
click at [241, 203] on input "Horário de Término" at bounding box center [409, 205] width 358 height 15
type input "19:30"
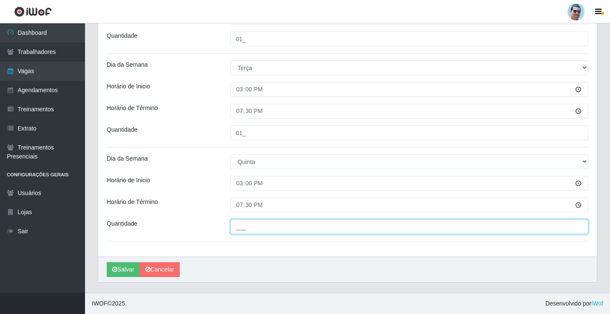
click at [290, 230] on input "___" at bounding box center [409, 226] width 358 height 15
type input "01_"
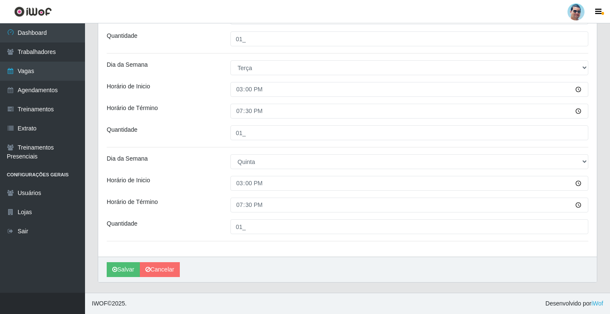
click at [216, 197] on div "[PERSON_NAME] Extrabom Função [Selecione...] ASG ASG + ASG ++ Balconista Balcon…" at bounding box center [347, 36] width 499 height 440
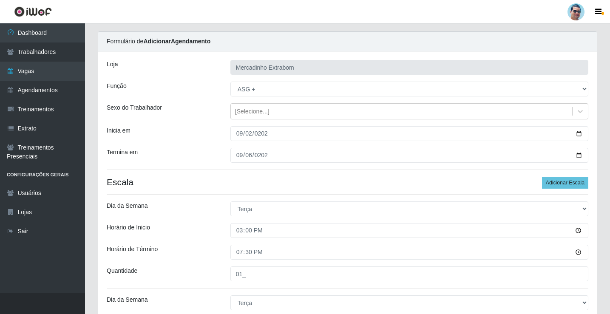
scroll to position [0, 0]
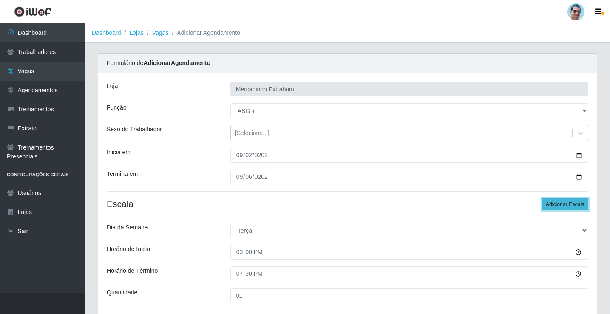
click at [578, 204] on button "Adicionar Escala" at bounding box center [565, 205] width 46 height 12
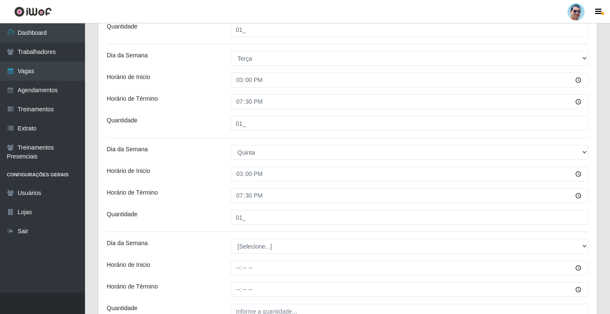
scroll to position [351, 0]
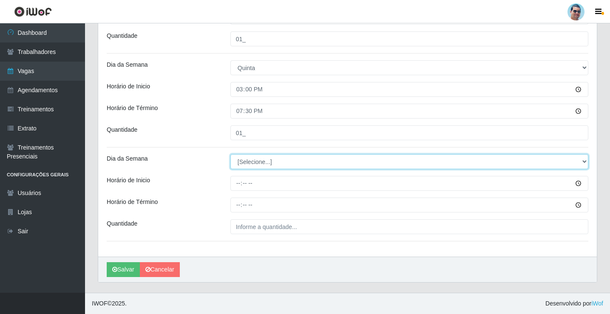
click at [242, 165] on select "[Selecione...] Segunda Terça Quarta Quinta Sexta Sábado Domingo" at bounding box center [409, 161] width 358 height 15
select select "5"
click at [230, 154] on select "[Selecione...] Segunda Terça Quarta Quinta Sexta Sábado Domingo" at bounding box center [409, 161] width 358 height 15
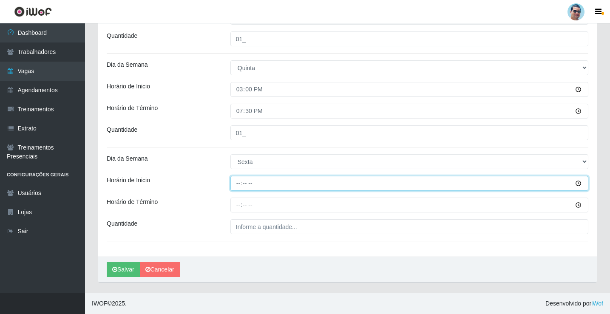
click at [234, 184] on input "Horário de Inicio" at bounding box center [409, 183] width 358 height 15
type input "15:00"
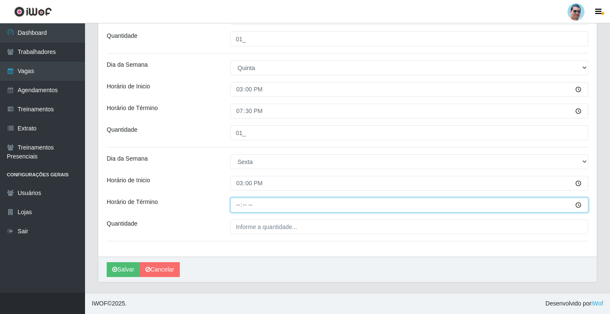
click at [236, 207] on input "Horário de Término" at bounding box center [409, 205] width 358 height 15
type input "19:30"
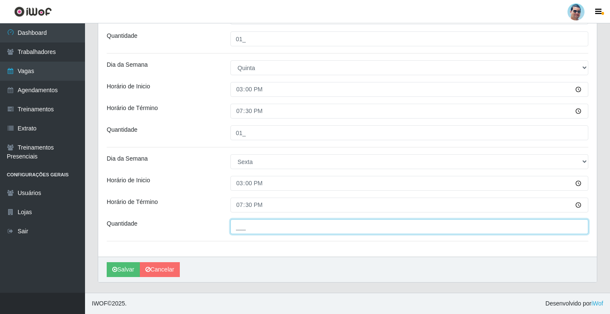
click at [253, 232] on input "___" at bounding box center [409, 226] width 358 height 15
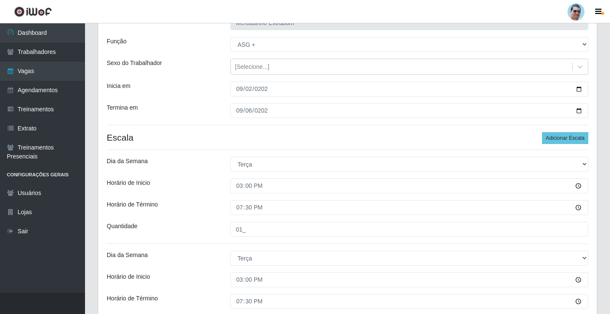
scroll to position [0, 0]
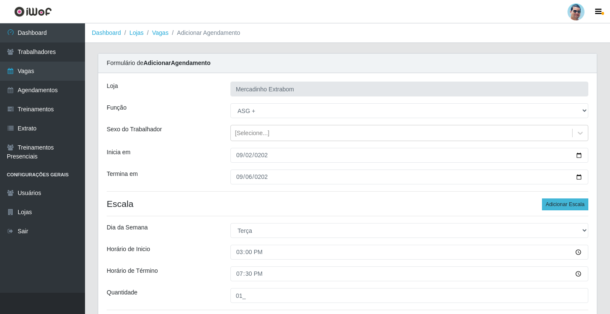
type input "01_"
click at [554, 205] on button "Adicionar Escala" at bounding box center [565, 205] width 46 height 12
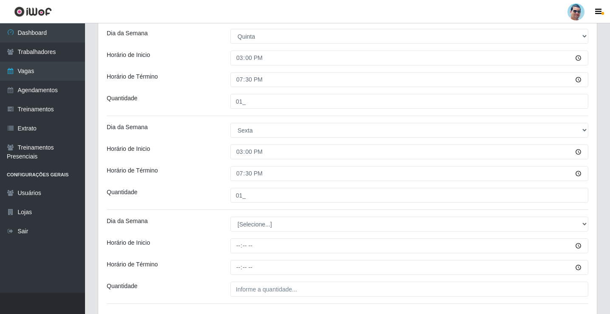
scroll to position [445, 0]
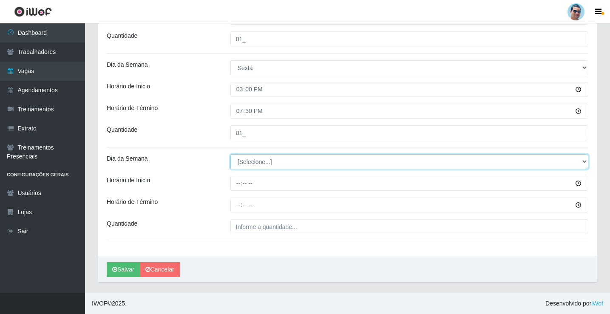
click at [240, 168] on select "[Selecione...] Segunda Terça Quarta Quinta Sexta Sábado Domingo" at bounding box center [409, 161] width 358 height 15
select select "6"
click at [230, 154] on select "[Selecione...] Segunda Terça Quarta Quinta Sexta Sábado Domingo" at bounding box center [409, 161] width 358 height 15
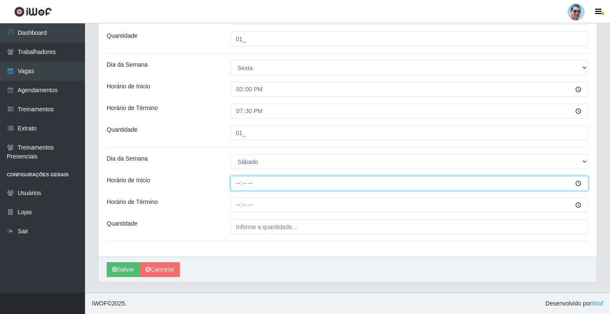
click at [241, 183] on input "Horário de Inicio" at bounding box center [409, 183] width 358 height 15
type input "15:00"
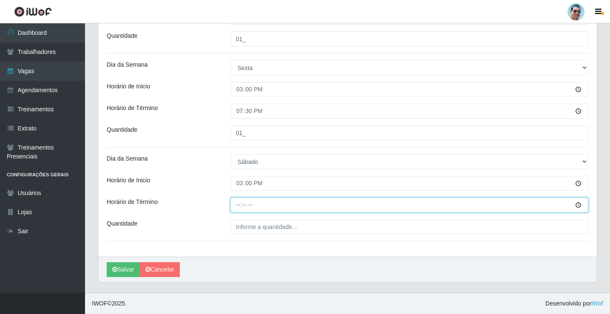
click at [233, 209] on input "Horário de Término" at bounding box center [409, 205] width 358 height 15
type input "19:30"
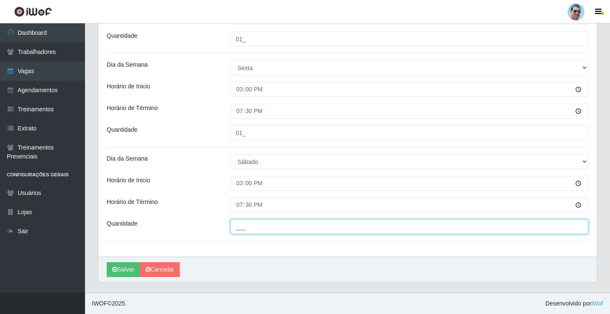
click at [278, 222] on input "___" at bounding box center [409, 226] width 358 height 15
type input "01_"
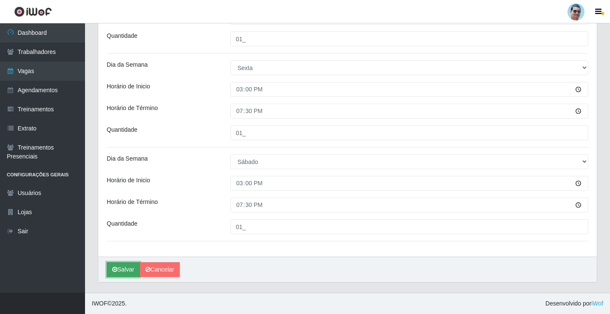
click at [119, 275] on button "Salvar" at bounding box center [123, 269] width 33 height 15
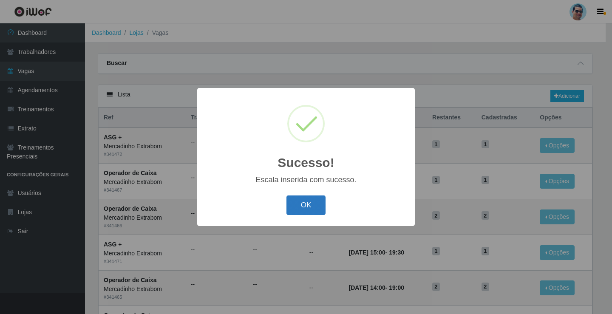
click at [305, 201] on button "OK" at bounding box center [307, 206] width 40 height 20
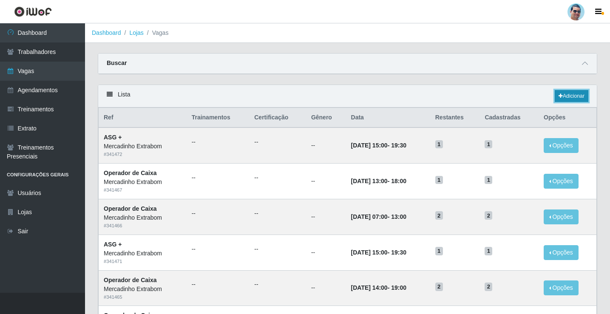
click at [559, 97] on icon at bounding box center [561, 96] width 4 height 5
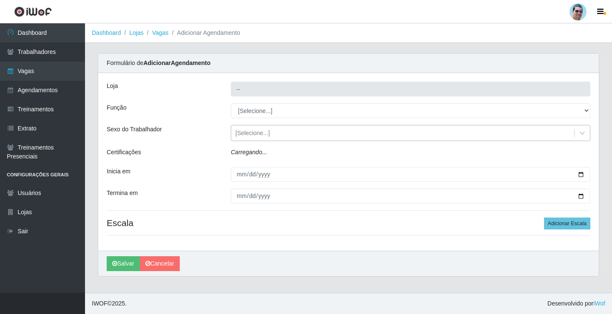
type input "Mercadinho Extrabom"
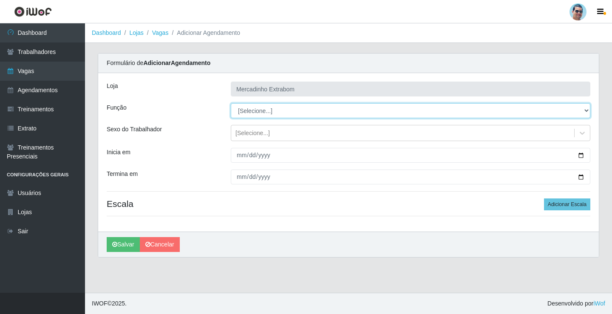
click at [262, 112] on select "[Selecione...] ASG ASG + ASG ++ Balconista Balconista + Balconista ++ Carregado…" at bounding box center [411, 110] width 360 height 15
select select "80"
click at [231, 103] on select "[Selecione...] ASG ASG + ASG ++ Balconista Balconista + Balconista ++ Carregado…" at bounding box center [411, 110] width 360 height 15
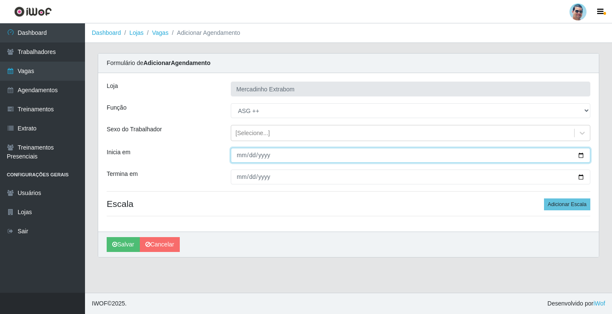
click at [241, 156] on input "Inicia em" at bounding box center [411, 155] width 360 height 15
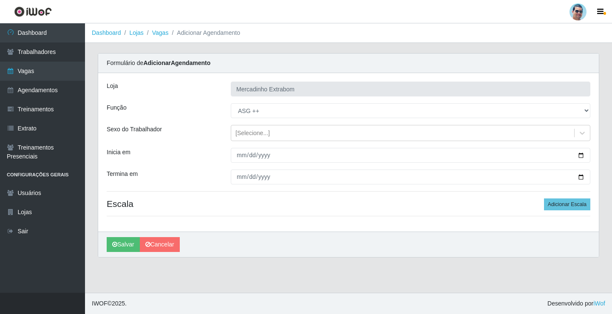
click at [403, 200] on h4 "Escala Adicionar Escala" at bounding box center [349, 204] width 484 height 11
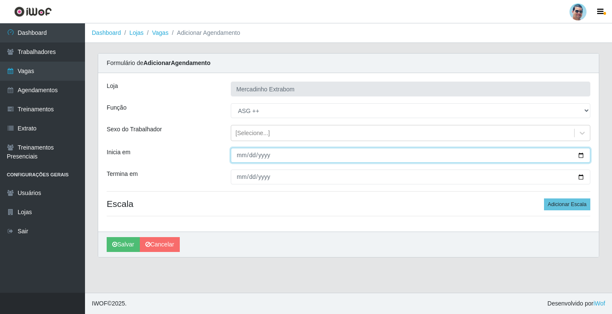
click at [238, 156] on input "Inicia em" at bounding box center [411, 155] width 360 height 15
type input "[DATE]"
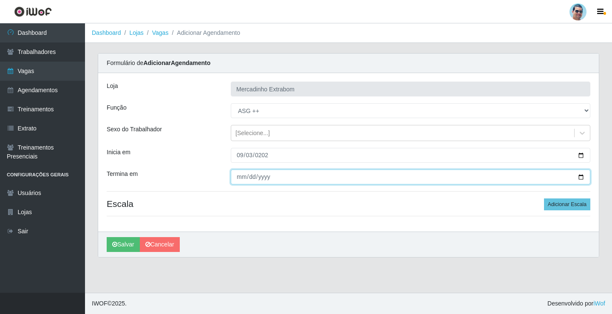
click at [243, 177] on input "Termina em" at bounding box center [411, 177] width 360 height 15
type input "[DATE]"
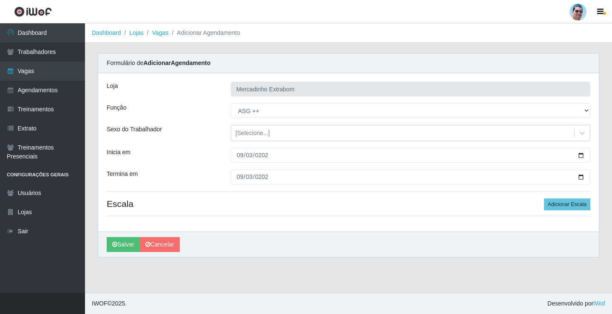
click at [562, 198] on div "[PERSON_NAME] Extrabom Função [Selecione...] ASG ASG + ASG ++ Balconista Balcon…" at bounding box center [348, 152] width 501 height 159
click at [556, 202] on button "Adicionar Escala" at bounding box center [567, 205] width 46 height 12
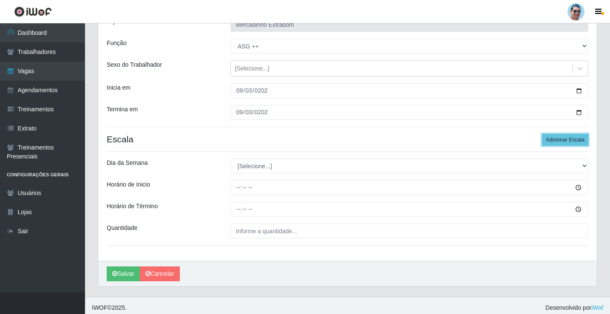
scroll to position [69, 0]
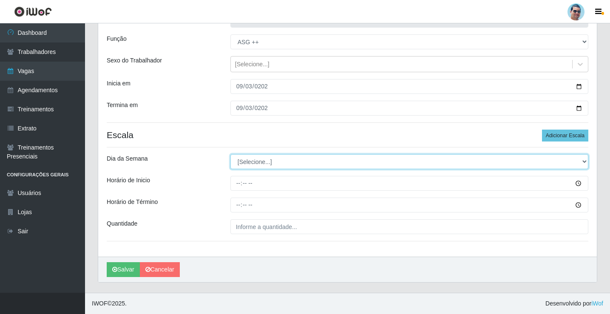
click at [244, 162] on select "[Selecione...] Segunda Terça Quarta Quinta Sexta Sábado Domingo" at bounding box center [409, 161] width 358 height 15
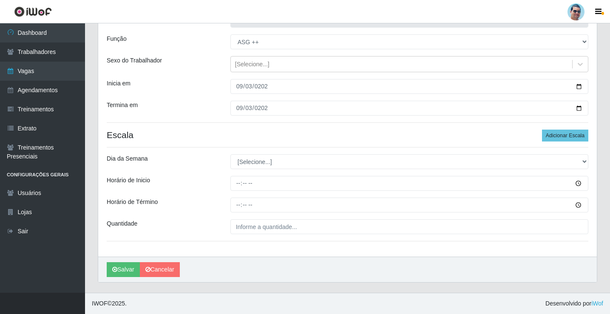
click at [247, 171] on div "[PERSON_NAME] Extrabom Função [Selecione...] ASG ASG + ASG ++ Balconista Balcon…" at bounding box center [347, 130] width 499 height 253
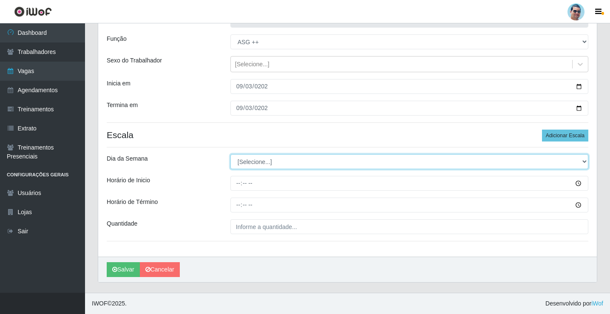
click at [249, 164] on select "[Selecione...] Segunda Terça Quarta Quinta Sexta Sábado Domingo" at bounding box center [409, 161] width 358 height 15
select select "2"
click at [230, 154] on select "[Selecione...] Segunda Terça Quarta Quinta Sexta Sábado Domingo" at bounding box center [409, 161] width 358 height 15
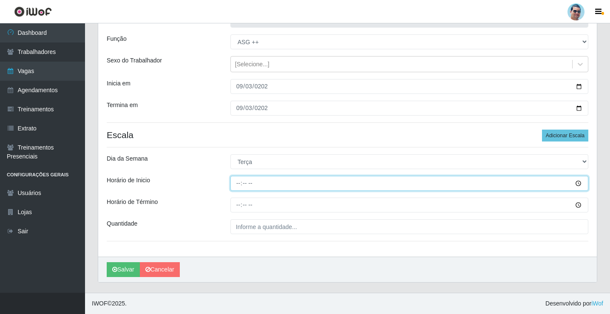
click at [241, 186] on input "Horário de Inicio" at bounding box center [409, 183] width 358 height 15
type input "14:30"
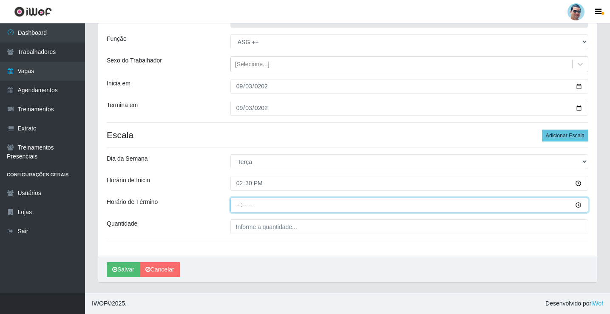
click at [244, 202] on input "Horário de Término" at bounding box center [409, 205] width 358 height 15
click at [233, 201] on input "Horário de Término" at bounding box center [409, 205] width 358 height 15
click at [240, 202] on input "Horário de Término" at bounding box center [409, 205] width 358 height 15
type input "19:30"
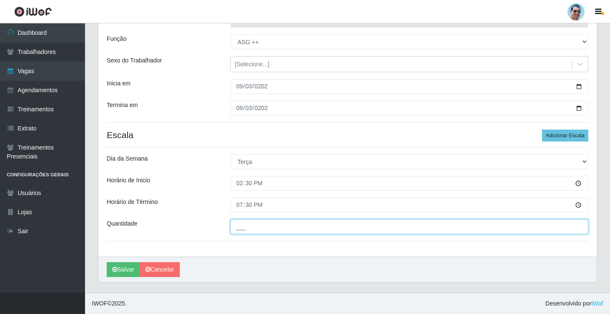
click at [271, 227] on input "___" at bounding box center [409, 226] width 358 height 15
type input "01_"
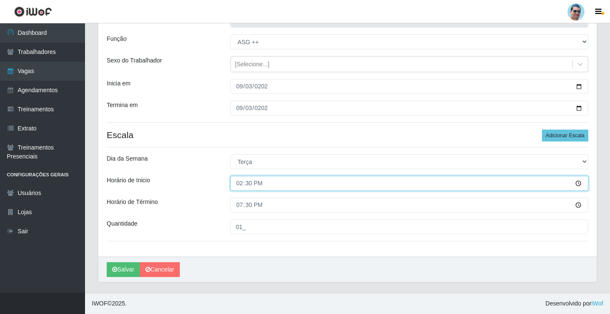
click at [251, 179] on input "14:30" at bounding box center [409, 183] width 358 height 15
type input "14:00"
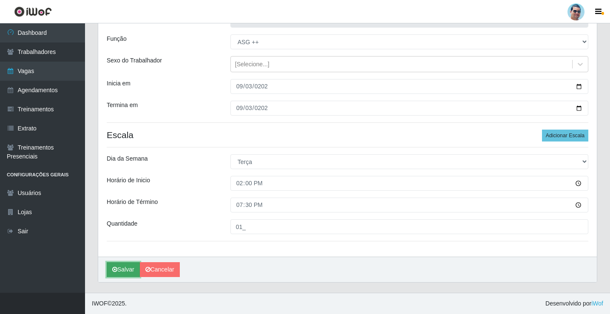
click at [125, 269] on button "Salvar" at bounding box center [123, 269] width 33 height 15
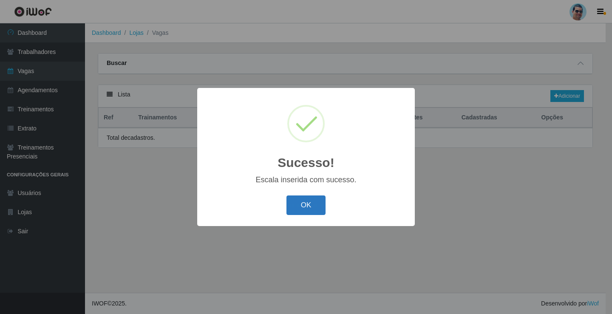
click at [299, 207] on button "OK" at bounding box center [307, 206] width 40 height 20
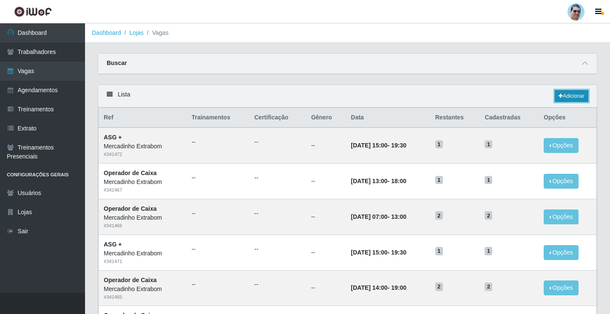
click at [576, 93] on link "Adicionar" at bounding box center [572, 96] width 34 height 12
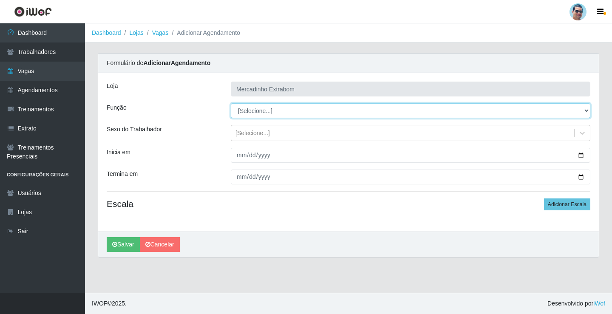
click at [267, 114] on select "[Selecione...] ASG ASG + ASG ++ Balconista Balconista + Balconista ++ Carregado…" at bounding box center [411, 110] width 360 height 15
select select "73"
click at [231, 103] on select "[Selecione...] ASG ASG + ASG ++ Balconista Balconista + Balconista ++ Carregado…" at bounding box center [411, 110] width 360 height 15
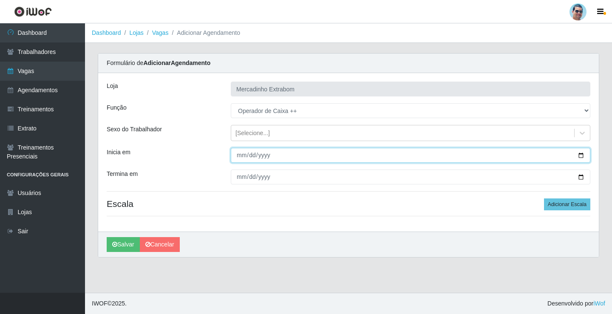
click at [236, 157] on input "Inicia em" at bounding box center [411, 155] width 360 height 15
type input "[DATE]"
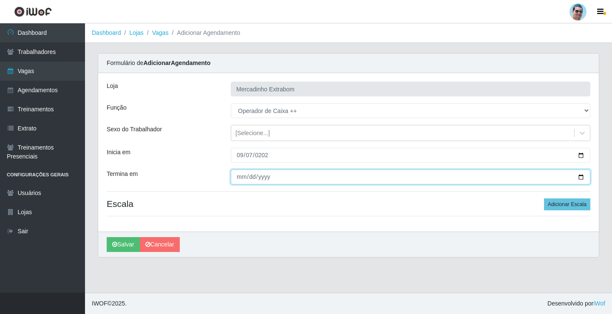
click at [234, 175] on input "Termina em" at bounding box center [411, 177] width 360 height 15
type input "[DATE]"
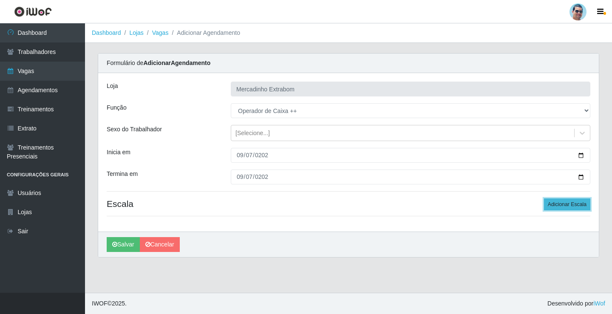
click at [557, 207] on button "Adicionar Escala" at bounding box center [567, 205] width 46 height 12
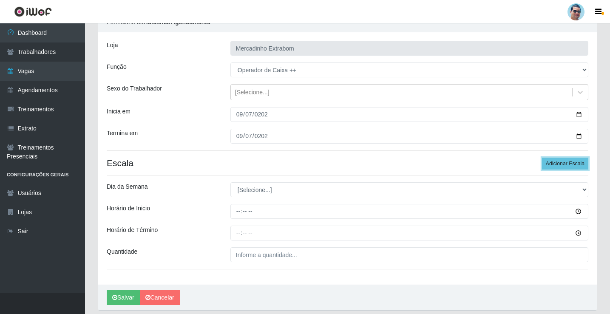
scroll to position [69, 0]
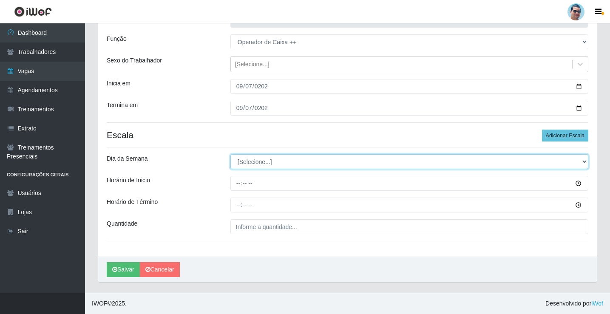
click at [262, 162] on select "[Selecione...] Segunda Terça Quarta Quinta Sexta Sábado Domingo" at bounding box center [409, 161] width 358 height 15
select select "0"
click at [230, 154] on select "[Selecione...] Segunda Terça Quarta Quinta Sexta Sábado Domingo" at bounding box center [409, 161] width 358 height 15
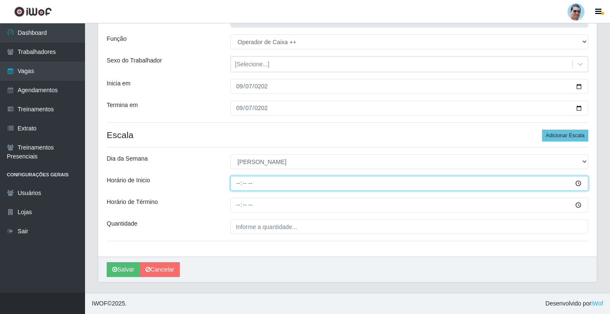
click at [242, 184] on input "Horário de Inicio" at bounding box center [409, 183] width 358 height 15
type input "07:00"
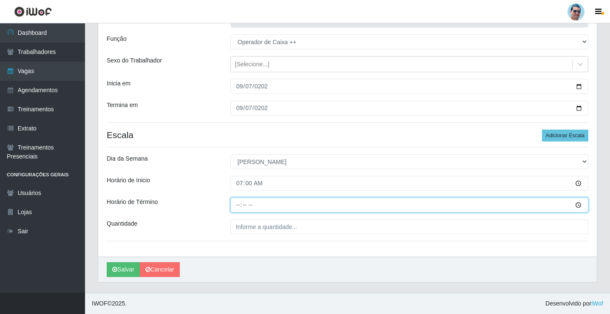
click at [237, 204] on input "Horário de Término" at bounding box center [409, 205] width 358 height 15
type input "12:30"
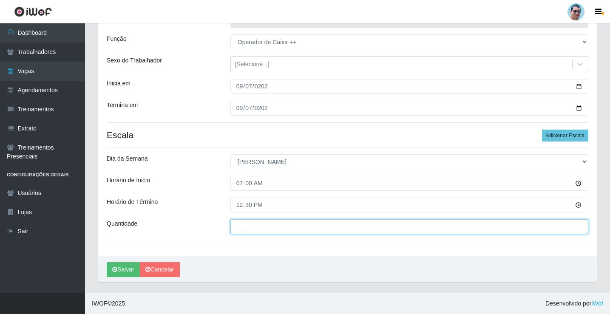
click at [270, 233] on input "___" at bounding box center [409, 226] width 358 height 15
type input "01_"
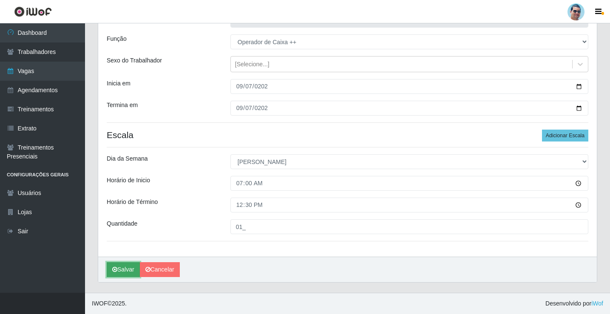
click at [128, 275] on button "Salvar" at bounding box center [123, 269] width 33 height 15
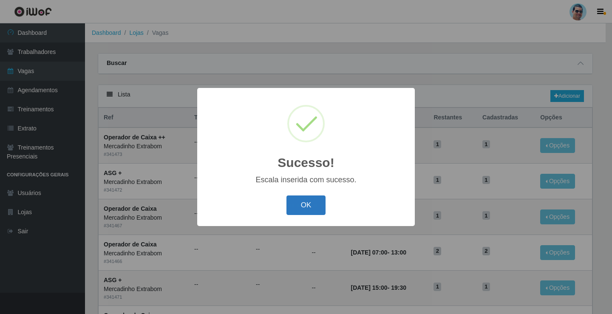
click at [317, 205] on button "OK" at bounding box center [307, 206] width 40 height 20
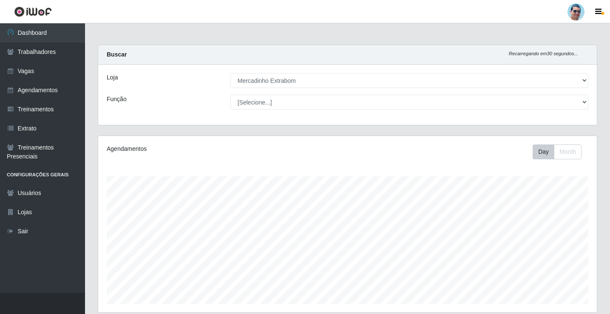
select select "175"
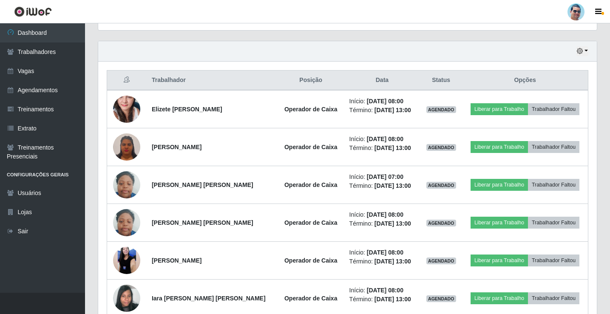
scroll to position [241, 0]
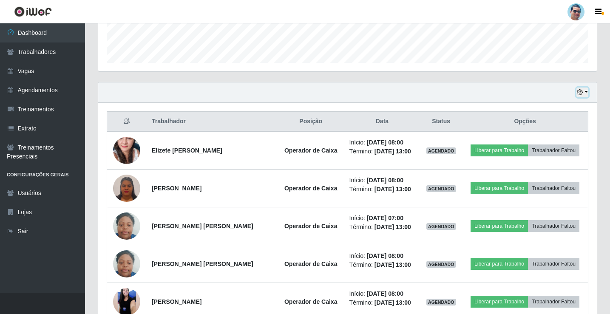
click at [577, 94] on icon "button" at bounding box center [580, 92] width 6 height 6
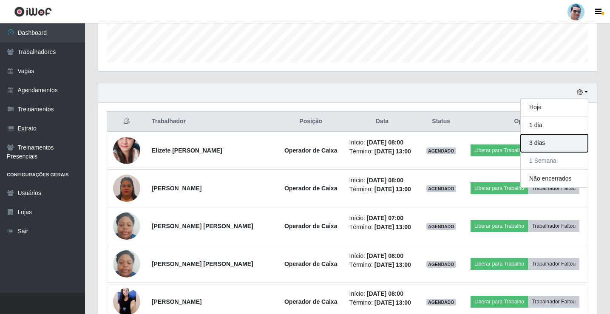
click at [542, 148] on button "3 dias" at bounding box center [554, 143] width 67 height 18
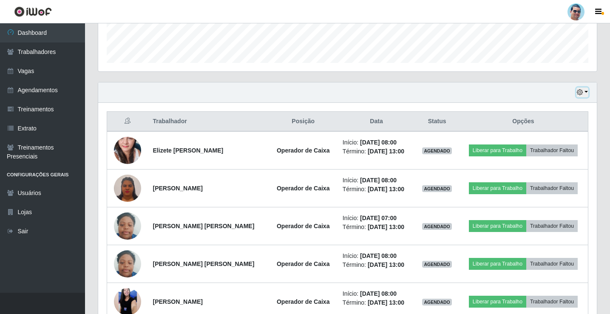
click at [582, 92] on icon "button" at bounding box center [580, 92] width 6 height 6
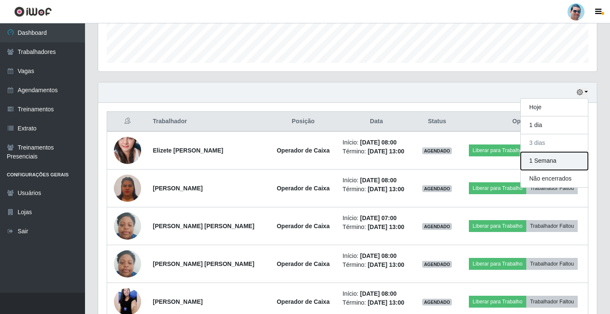
click at [542, 163] on button "1 Semana" at bounding box center [554, 161] width 67 height 18
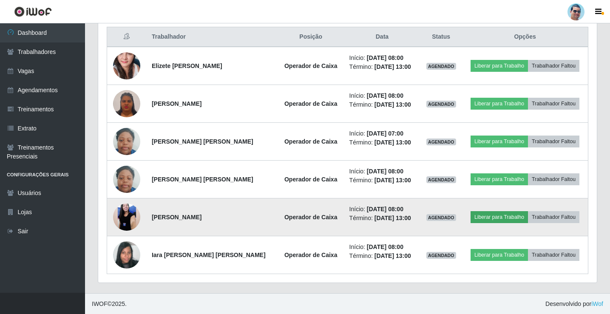
scroll to position [326, 0]
